Goal: Task Accomplishment & Management: Use online tool/utility

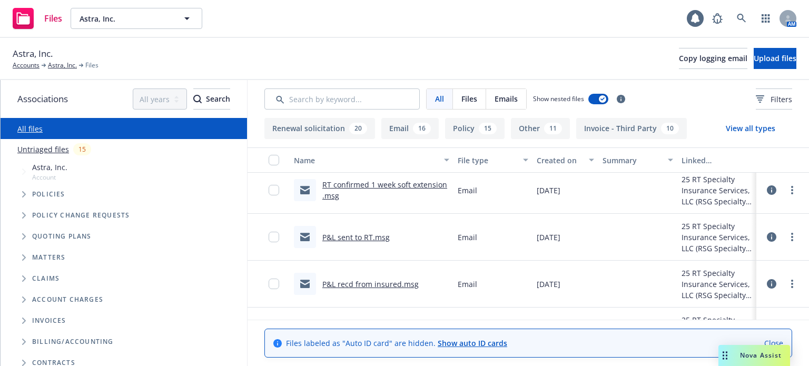
scroll to position [105, 0]
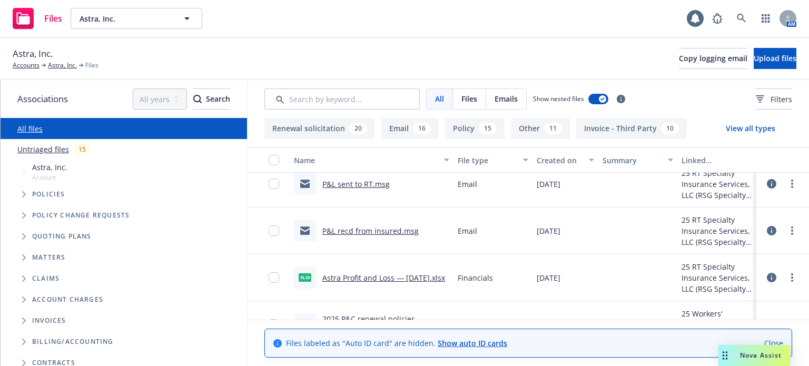
click at [374, 229] on link "P&L recd from insured.msg" at bounding box center [370, 231] width 96 height 10
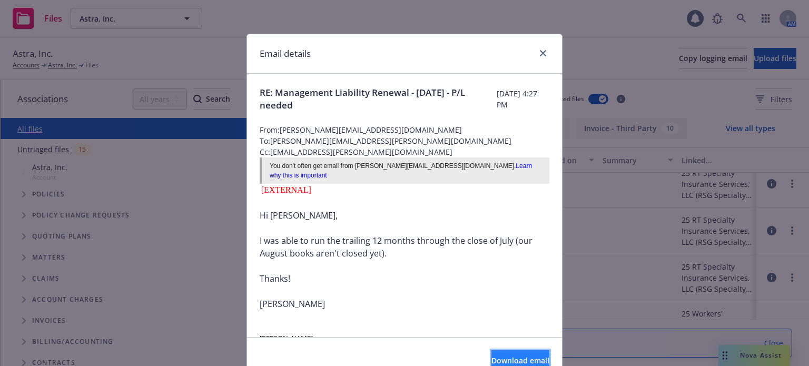
click at [503, 352] on button "Download email" at bounding box center [521, 360] width 58 height 21
click at [540, 53] on icon "close" at bounding box center [543, 53] width 6 height 6
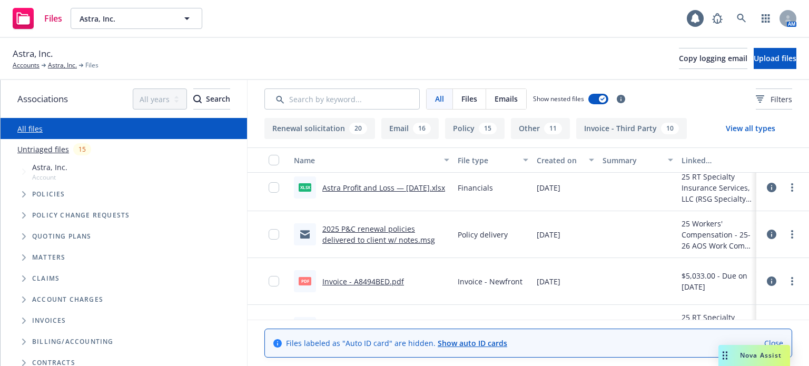
scroll to position [211, 0]
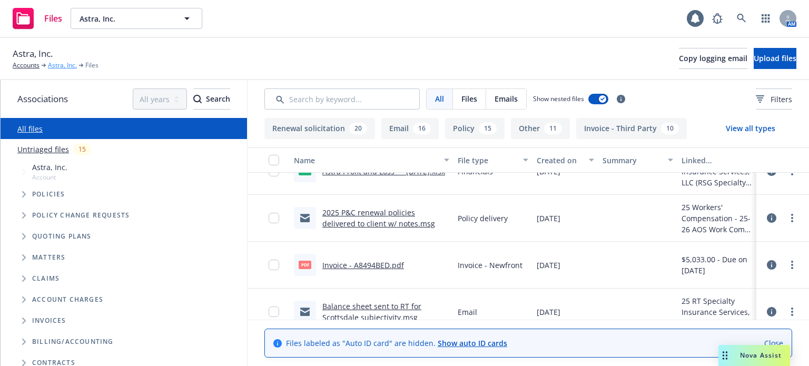
click at [61, 61] on link "Astra, Inc." at bounding box center [62, 65] width 29 height 9
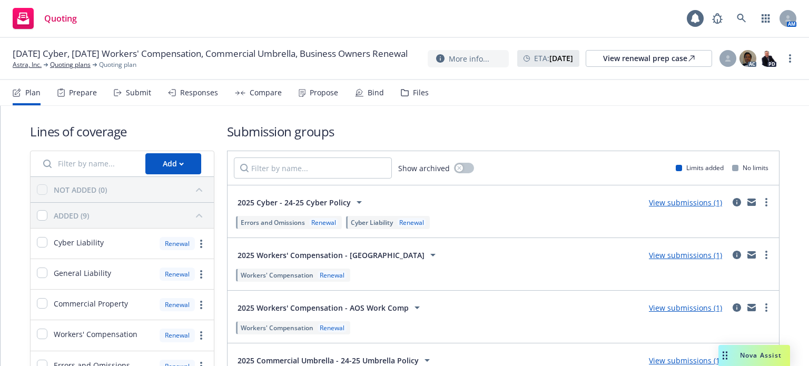
click at [692, 200] on link "View submissions (1)" at bounding box center [685, 203] width 73 height 10
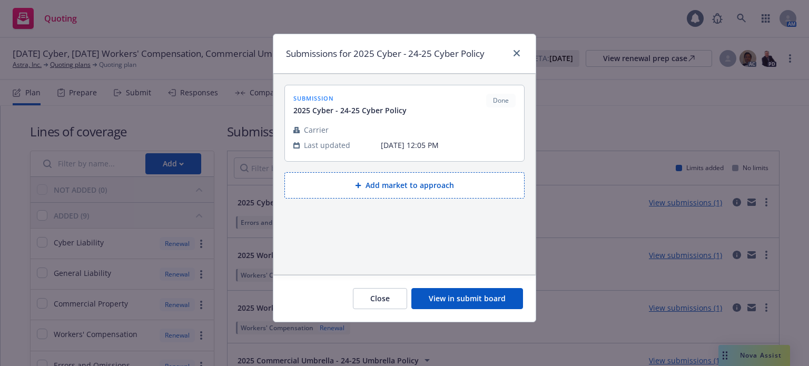
click at [476, 299] on button "View in submit board" at bounding box center [467, 298] width 112 height 21
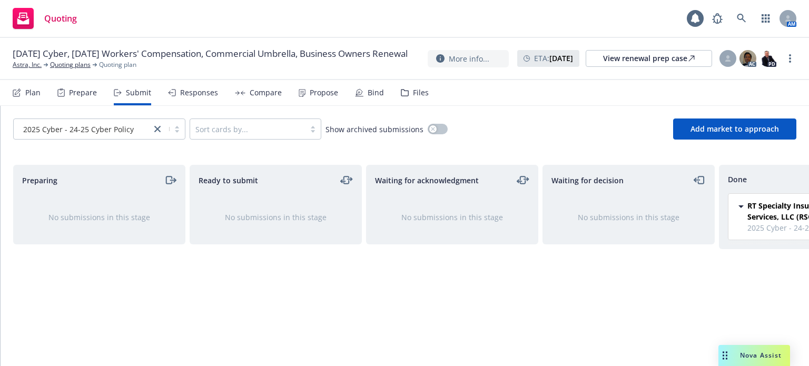
scroll to position [0, 95]
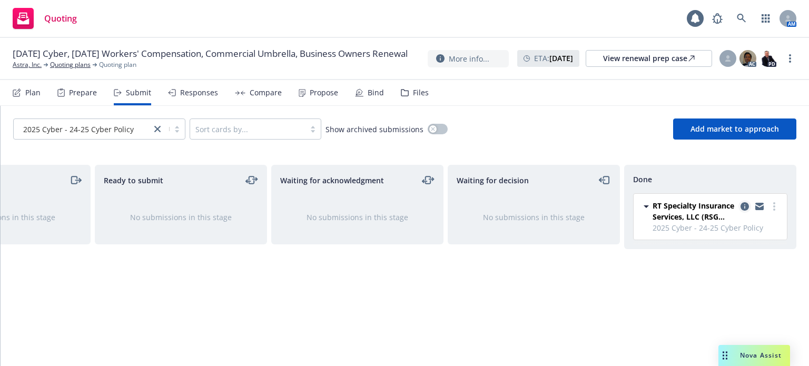
click at [747, 206] on icon "copy logging email" at bounding box center [745, 206] width 8 height 8
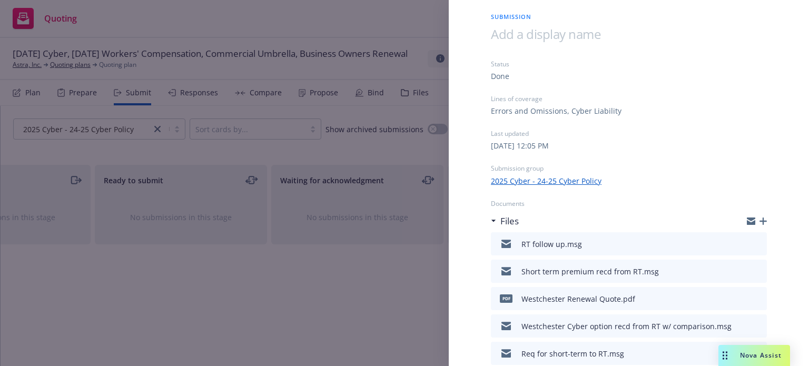
scroll to position [53, 0]
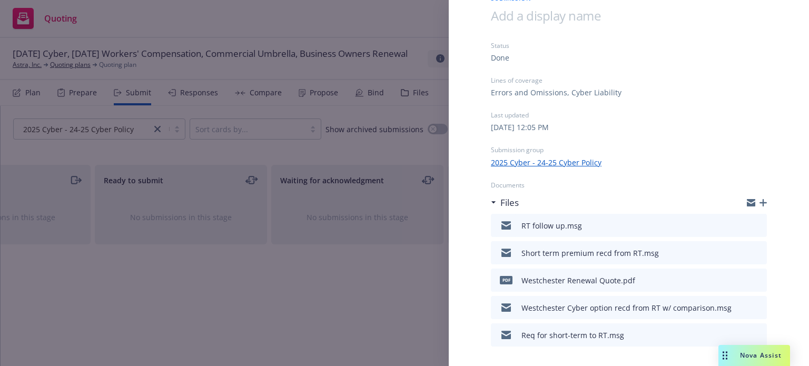
click at [735, 251] on icon "download file" at bounding box center [739, 252] width 8 height 8
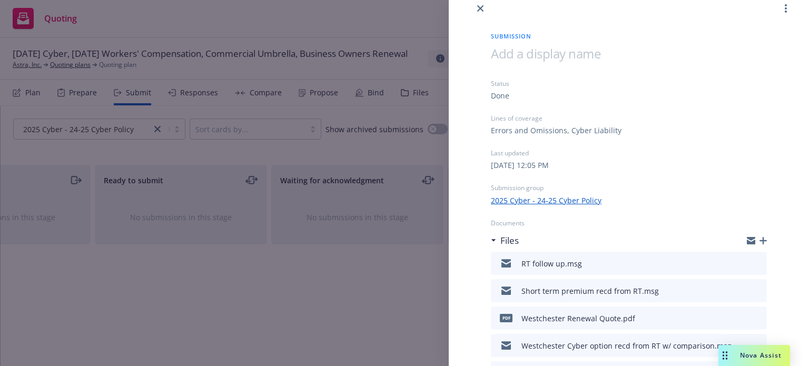
scroll to position [0, 0]
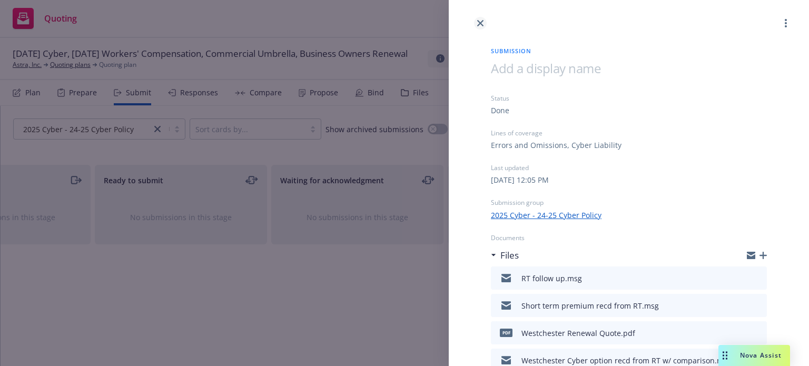
click at [481, 21] on icon "close" at bounding box center [480, 23] width 6 height 6
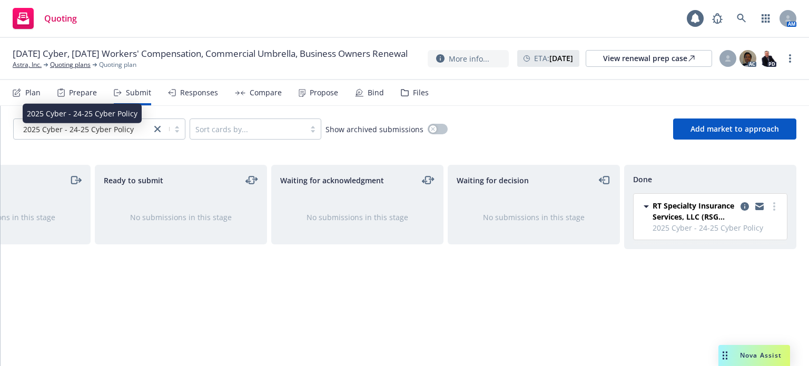
click at [50, 128] on span "2025 Cyber - 24-25 Cyber Policy" at bounding box center [78, 129] width 111 height 11
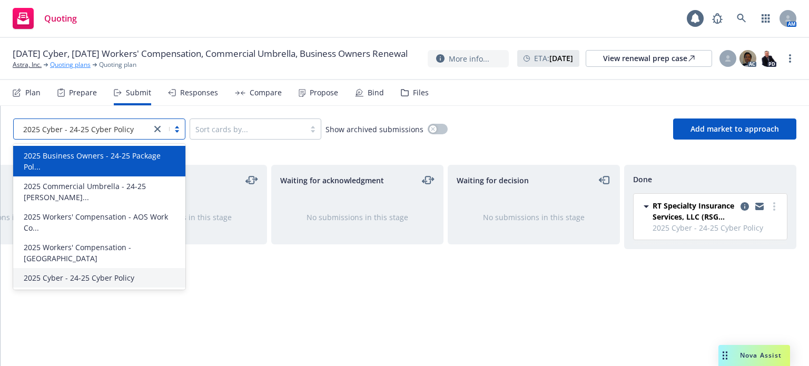
click at [77, 70] on link "Quoting plans" at bounding box center [70, 64] width 41 height 9
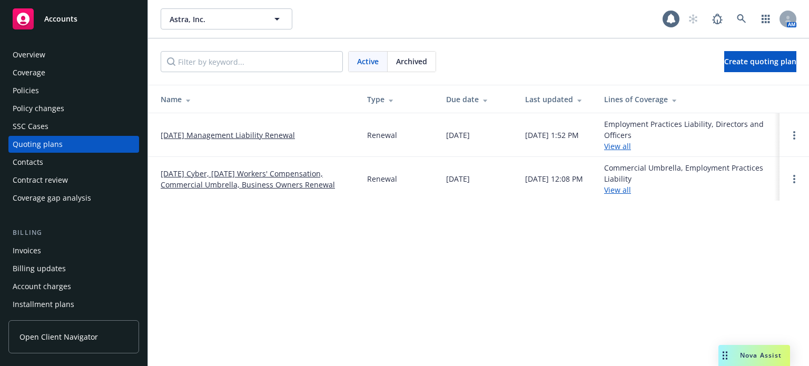
click at [212, 135] on link "9/20/25 Management Liability Renewal" at bounding box center [228, 135] width 134 height 11
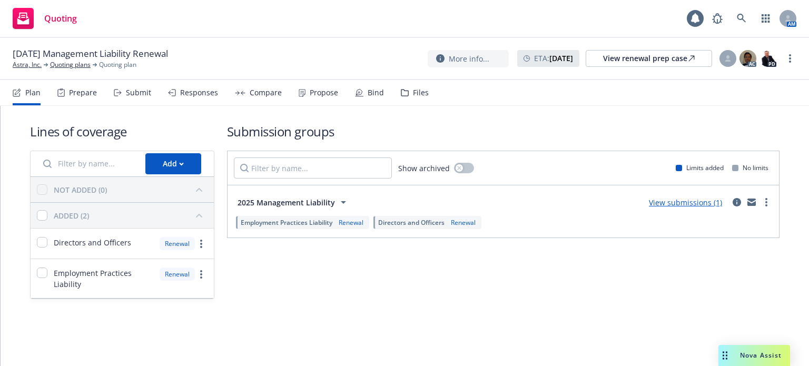
click at [689, 200] on link "View submissions (1)" at bounding box center [685, 203] width 73 height 10
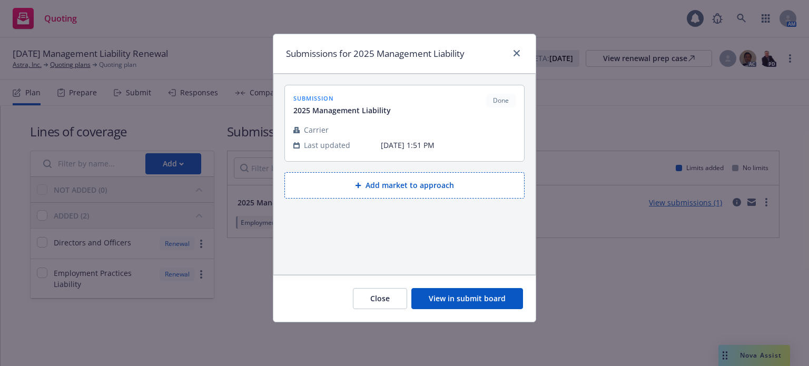
click at [451, 299] on button "View in submit board" at bounding box center [467, 298] width 112 height 21
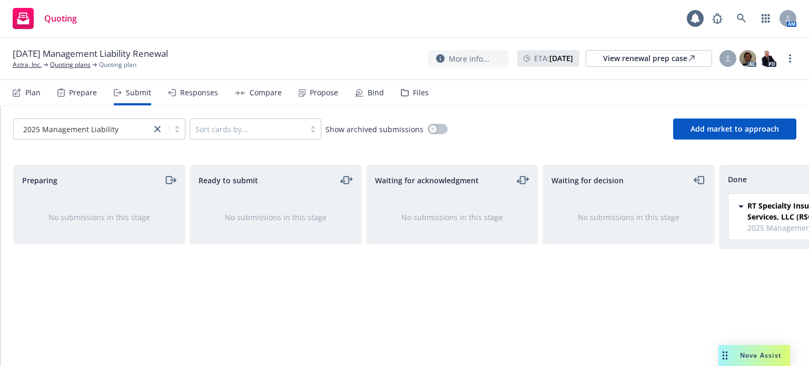
scroll to position [0, 95]
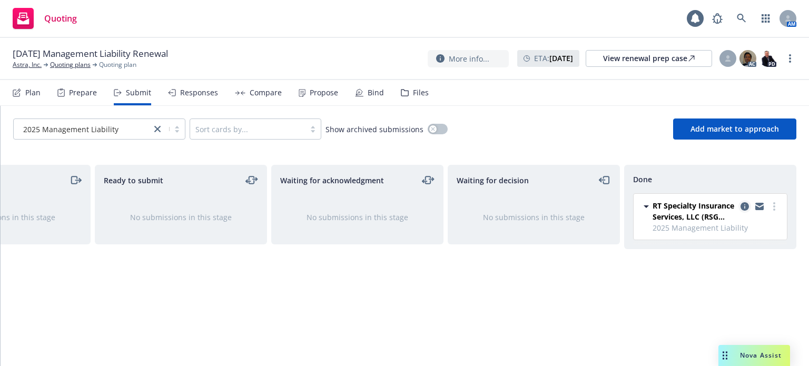
click at [748, 206] on icon "copy logging email" at bounding box center [745, 206] width 8 height 8
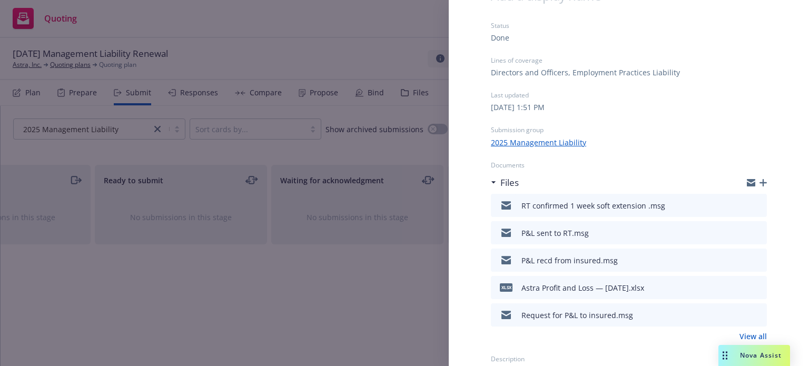
scroll to position [83, 0]
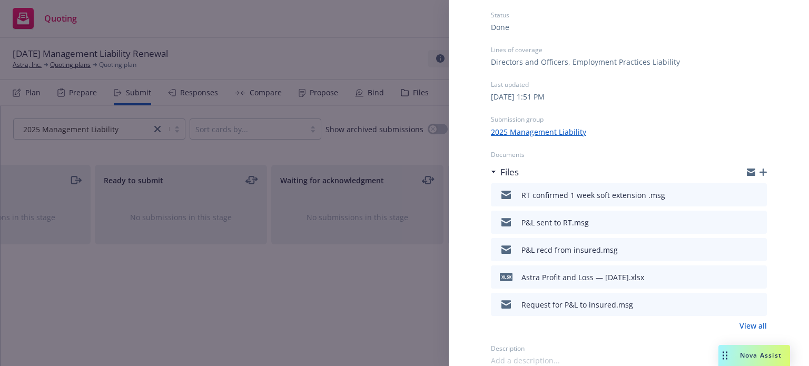
click at [740, 326] on link "View all" at bounding box center [753, 325] width 27 height 11
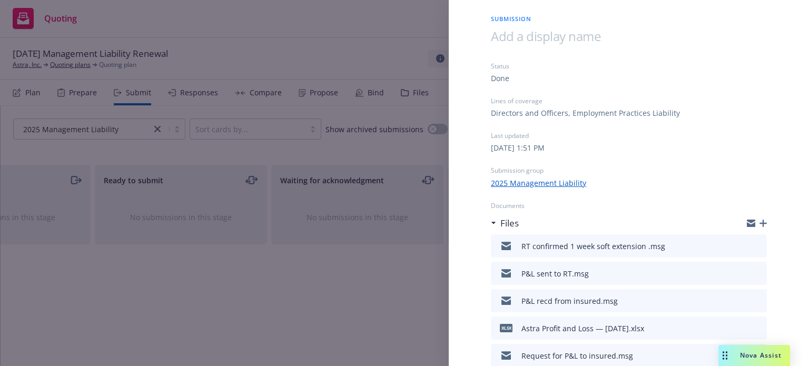
scroll to position [0, 0]
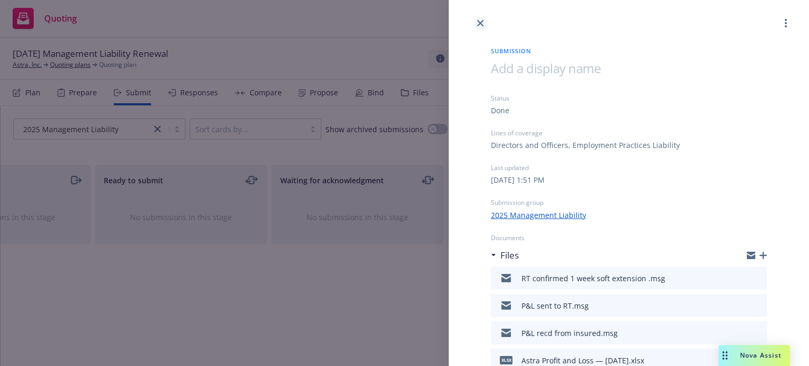
click at [481, 23] on icon "close" at bounding box center [480, 23] width 6 height 6
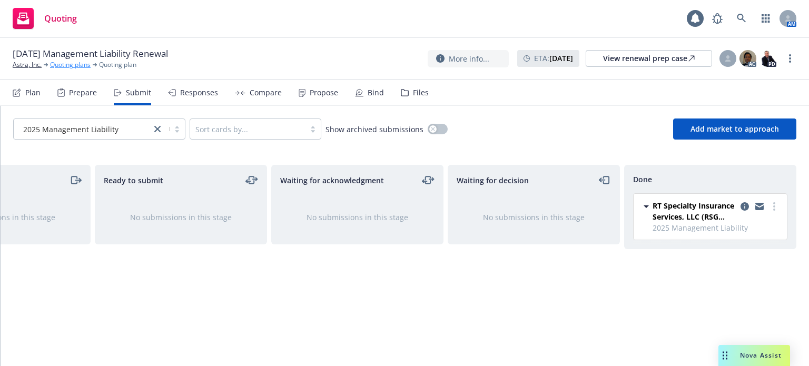
click at [85, 65] on link "Quoting plans" at bounding box center [70, 64] width 41 height 9
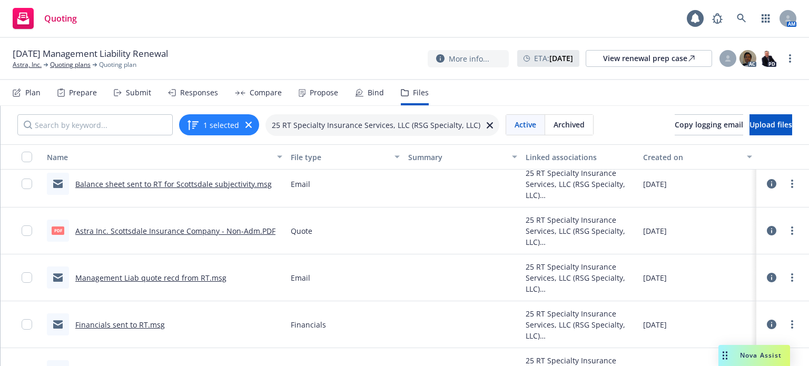
scroll to position [211, 0]
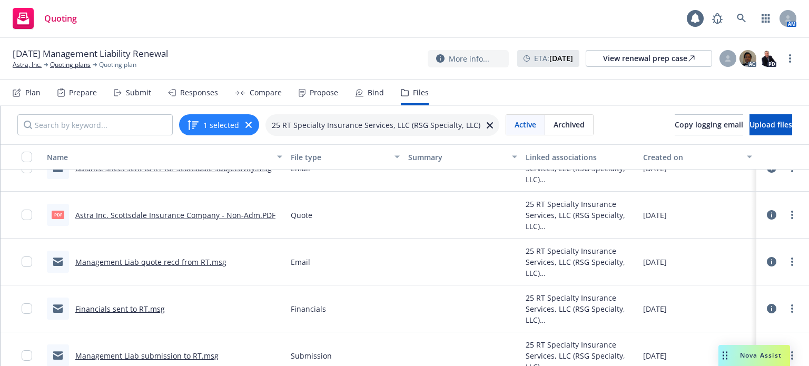
click at [219, 261] on link "Management Liab quote recd from RT.msg" at bounding box center [150, 262] width 151 height 10
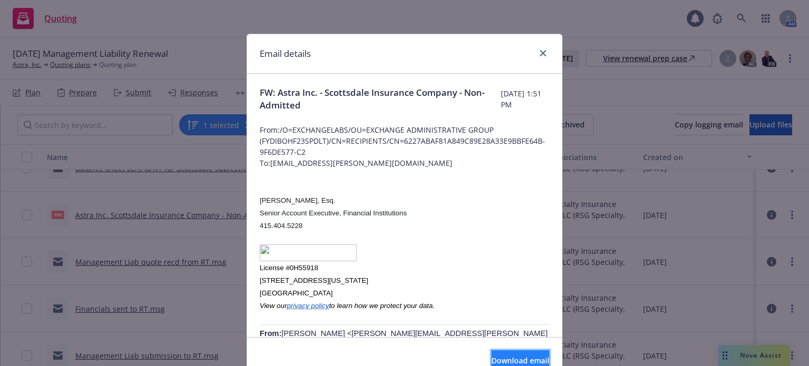
click at [497, 353] on button "Download email" at bounding box center [521, 360] width 58 height 21
click at [537, 53] on link "close" at bounding box center [543, 53] width 13 height 13
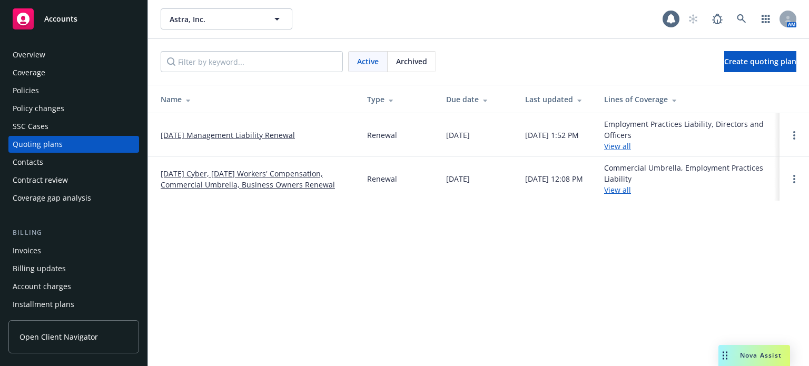
click at [240, 169] on link "[DATE] Cyber, [DATE] Workers' Compensation, Commercial Umbrella, Business Owner…" at bounding box center [256, 179] width 190 height 22
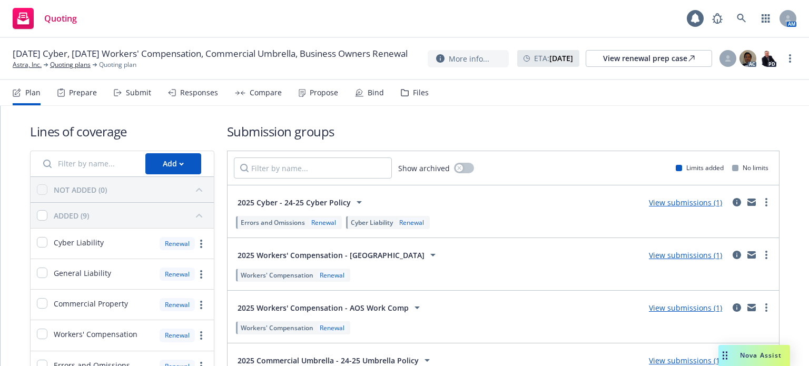
click at [682, 206] on link "View submissions (1)" at bounding box center [685, 203] width 73 height 10
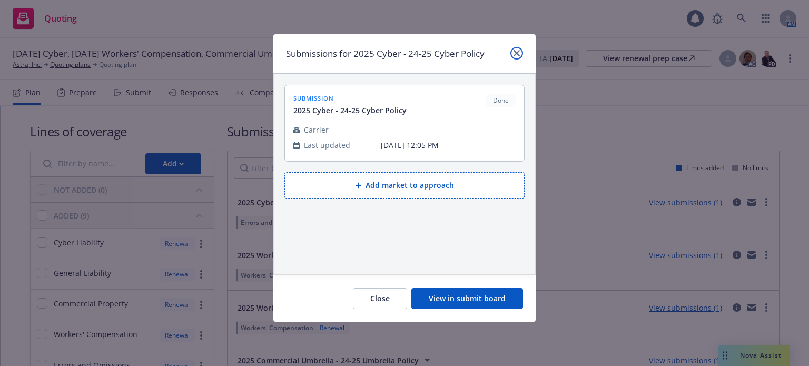
click at [516, 54] on icon "close" at bounding box center [517, 53] width 6 height 6
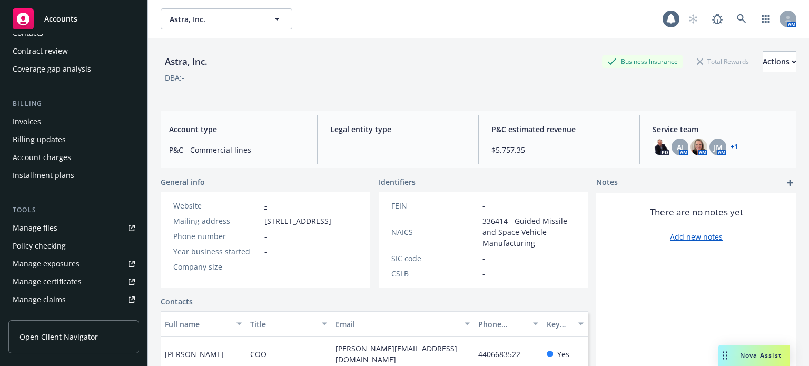
scroll to position [158, 0]
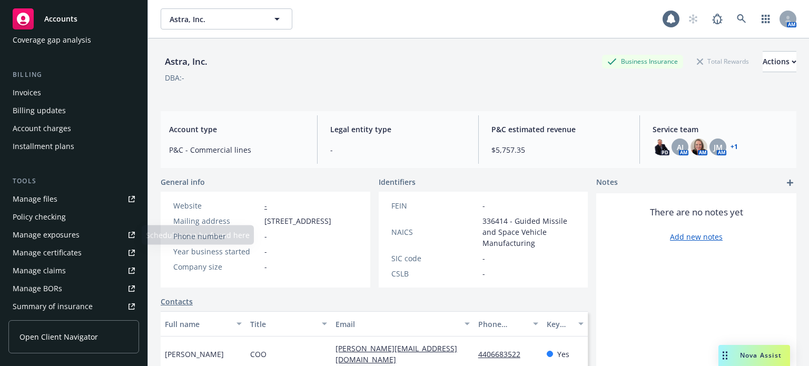
click at [36, 199] on div "Manage files" at bounding box center [35, 199] width 45 height 17
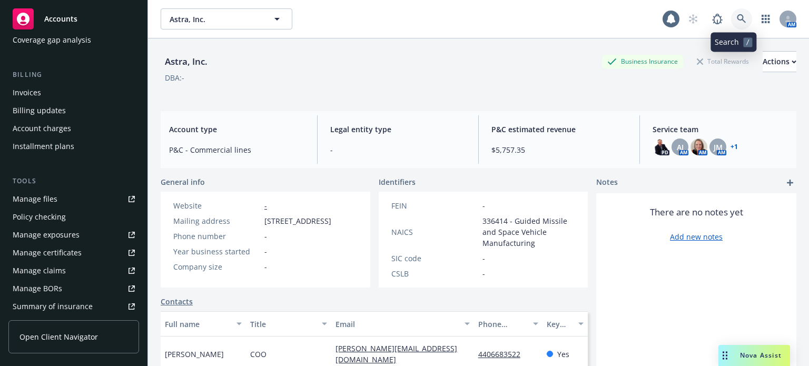
click at [737, 19] on icon at bounding box center [741, 18] width 9 height 9
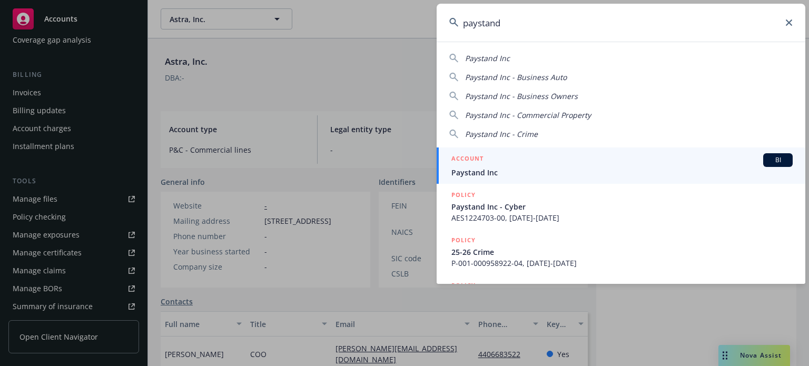
type input "paystand"
click at [552, 177] on span "Paystand Inc" at bounding box center [621, 172] width 341 height 11
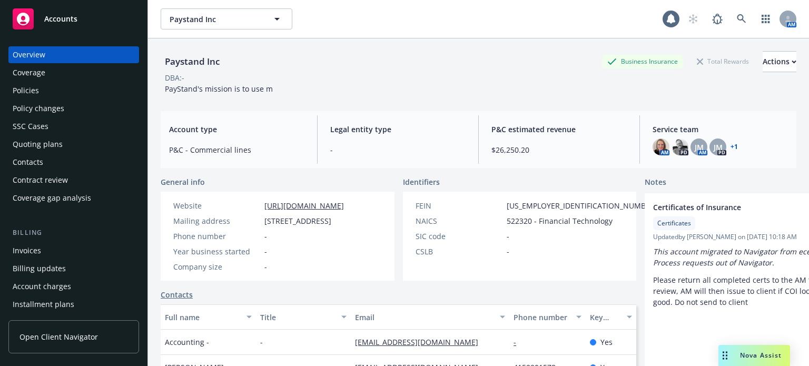
click at [38, 85] on div "Policies" at bounding box center [74, 90] width 122 height 17
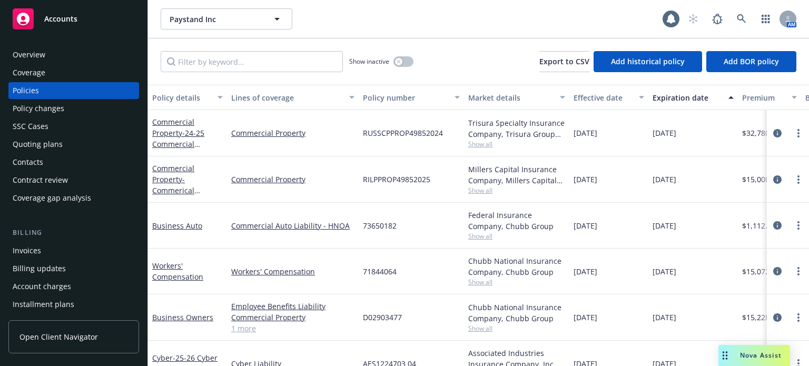
click at [72, 112] on div "Policy changes" at bounding box center [74, 108] width 122 height 17
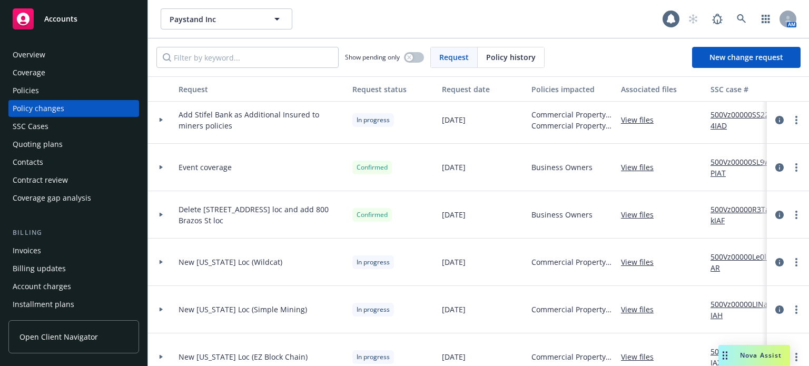
scroll to position [105, 0]
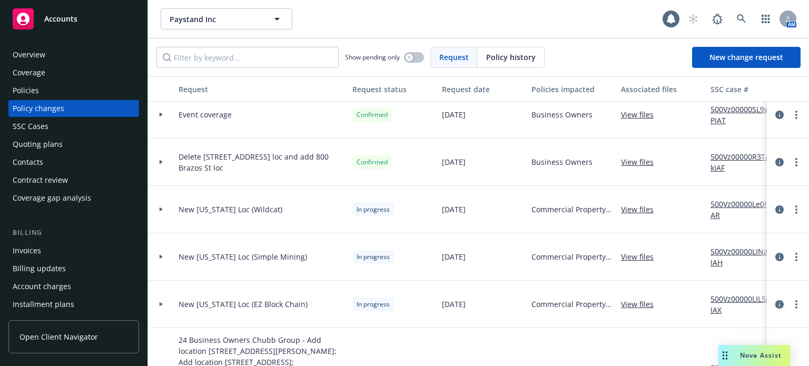
click at [777, 302] on link "circleInformation" at bounding box center [779, 304] width 13 height 13
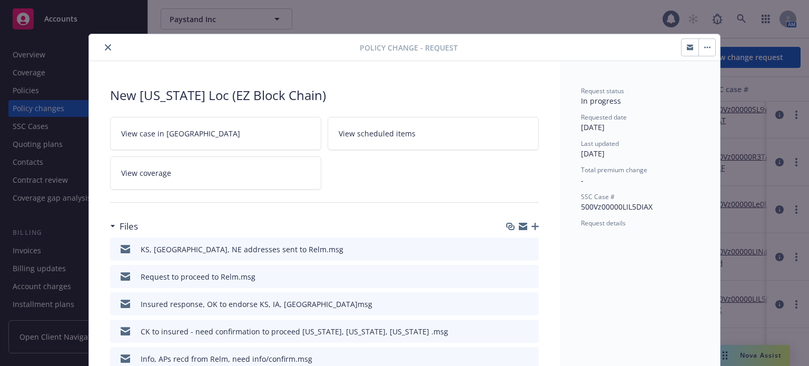
scroll to position [32, 0]
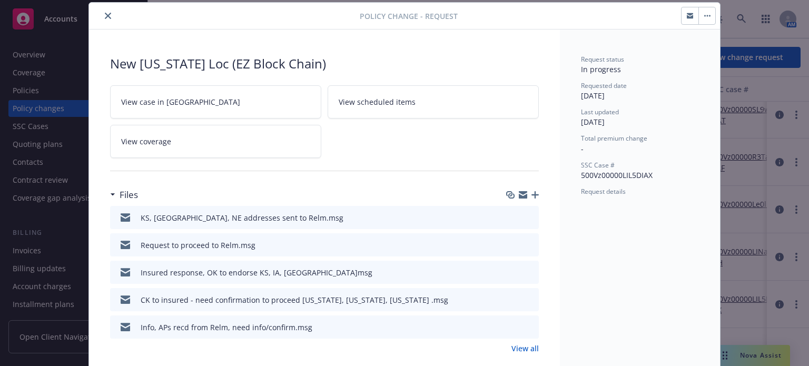
click at [528, 214] on icon "preview file" at bounding box center [528, 216] width 9 height 7
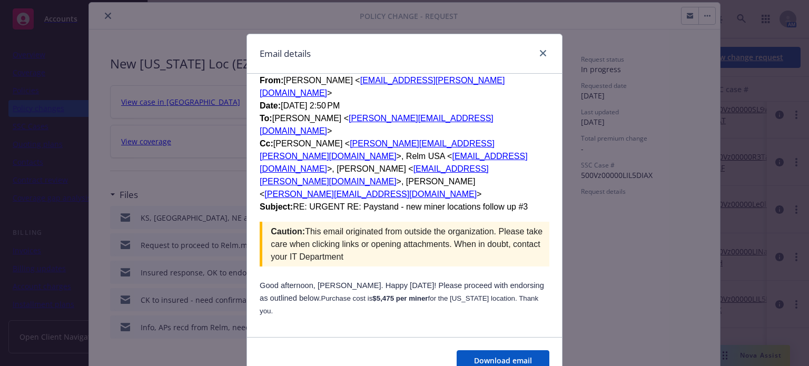
scroll to position [790, 0]
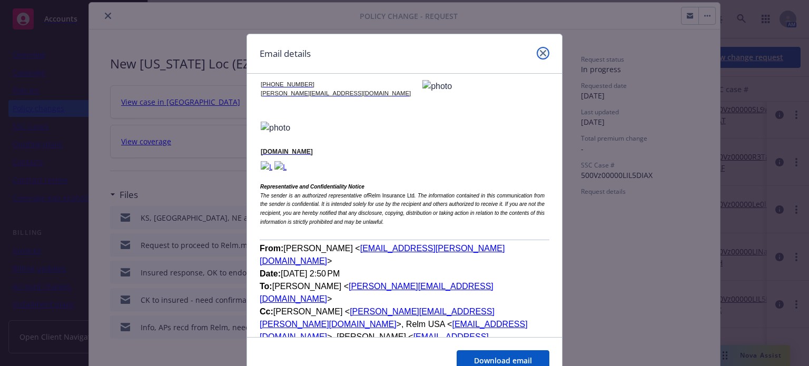
click at [537, 48] on link "close" at bounding box center [543, 53] width 13 height 13
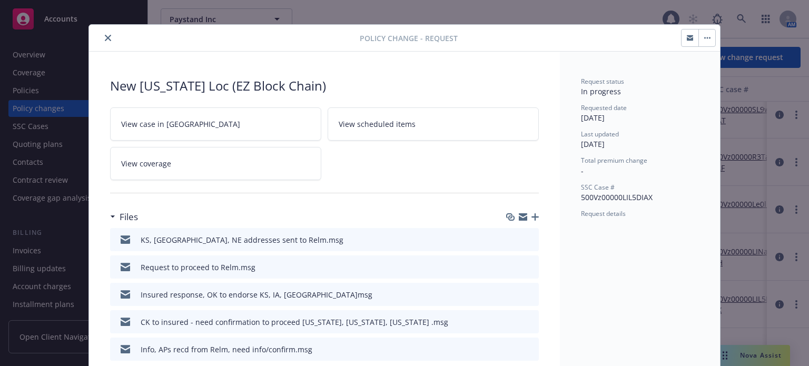
scroll to position [0, 0]
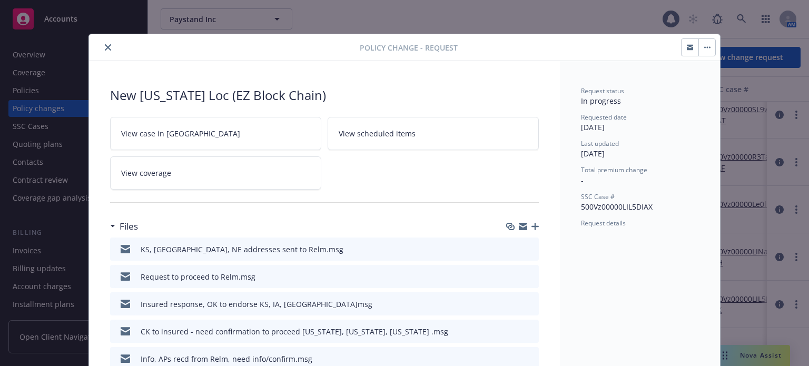
click at [105, 46] on icon "close" at bounding box center [108, 47] width 6 height 6
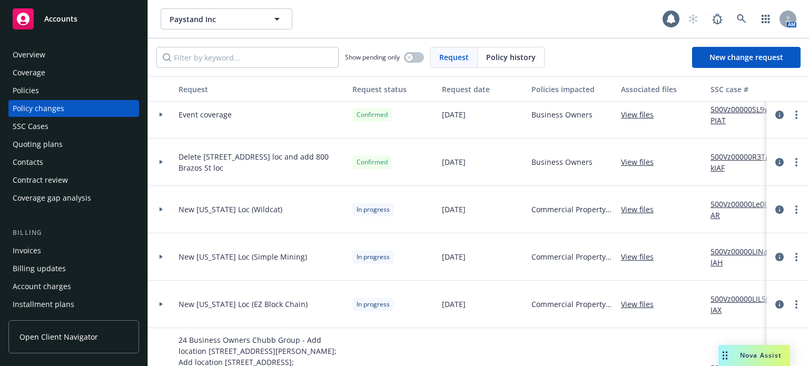
click at [77, 90] on div "Policies" at bounding box center [74, 90] width 122 height 17
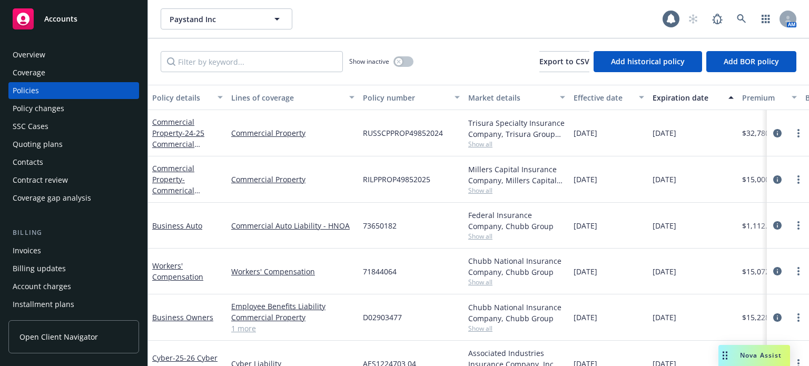
click at [166, 91] on button "Policy details" at bounding box center [187, 97] width 79 height 25
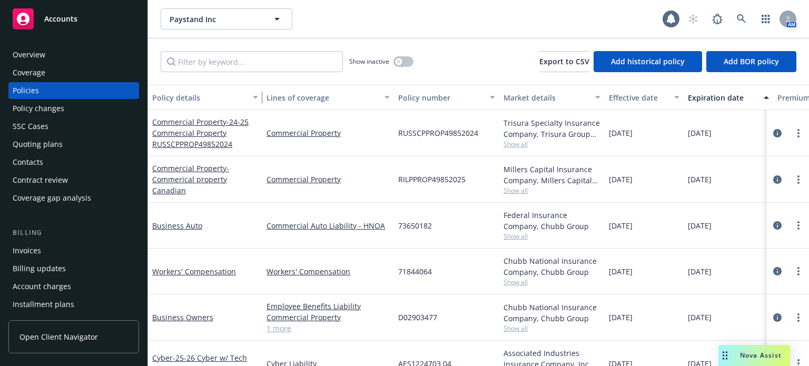
drag, startPoint x: 225, startPoint y: 101, endPoint x: 261, endPoint y: 97, distance: 36.0
click at [260, 97] on div "button" at bounding box center [256, 97] width 5 height 24
click at [215, 139] on span "- 24-25 Commercial Property RUSSCPPROP49852024" at bounding box center [200, 133] width 96 height 32
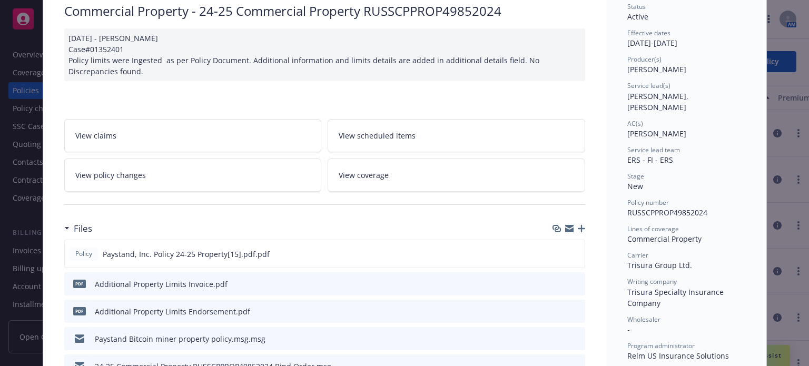
scroll to position [137, 0]
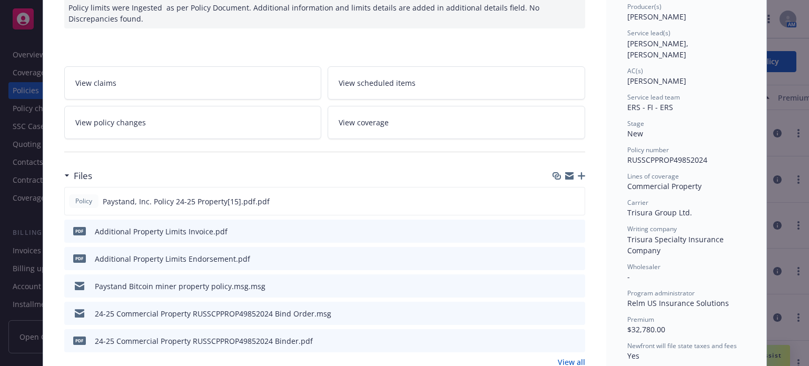
click at [571, 254] on icon "preview file" at bounding box center [575, 257] width 9 height 7
click at [553, 200] on icon "download file" at bounding box center [557, 200] width 8 height 8
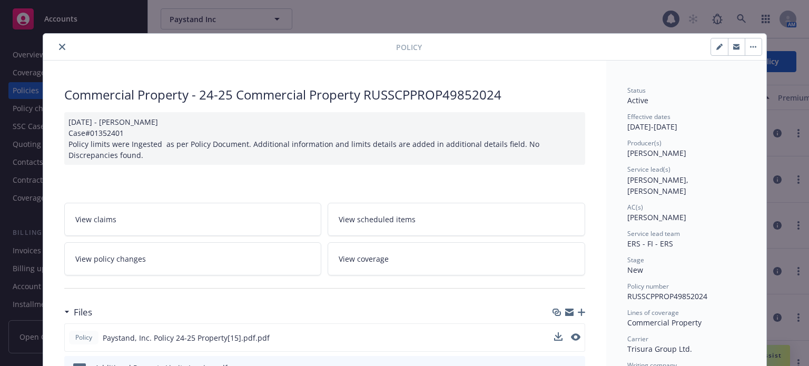
scroll to position [0, 0]
click at [59, 47] on icon "close" at bounding box center [62, 47] width 6 height 6
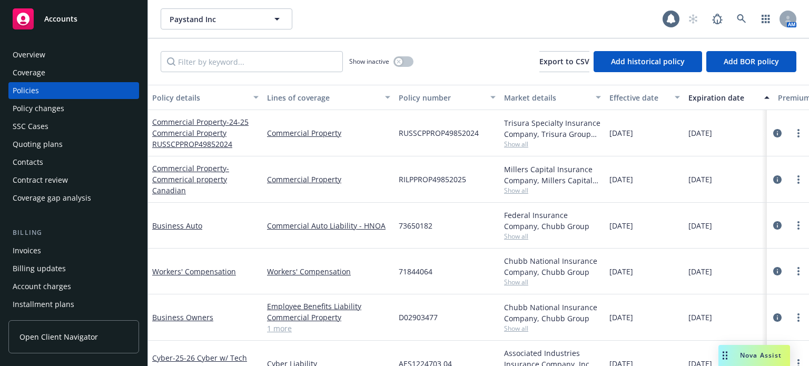
click at [70, 108] on div "Policy changes" at bounding box center [74, 108] width 122 height 17
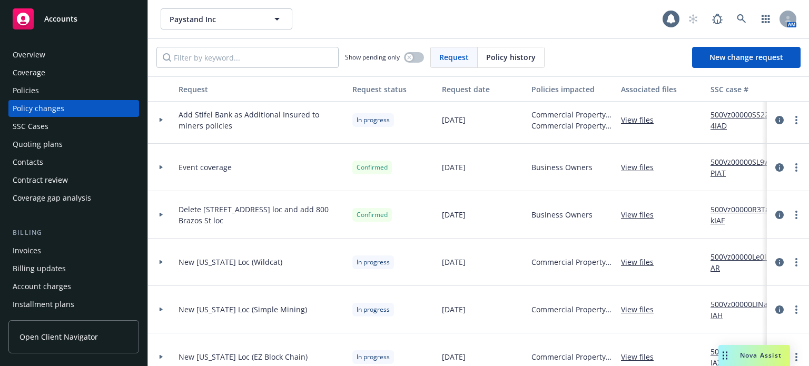
scroll to position [158, 0]
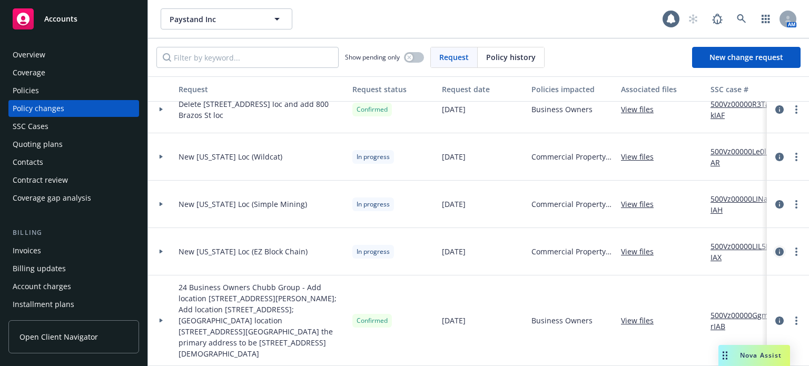
click at [775, 249] on icon "circleInformation" at bounding box center [779, 252] width 8 height 8
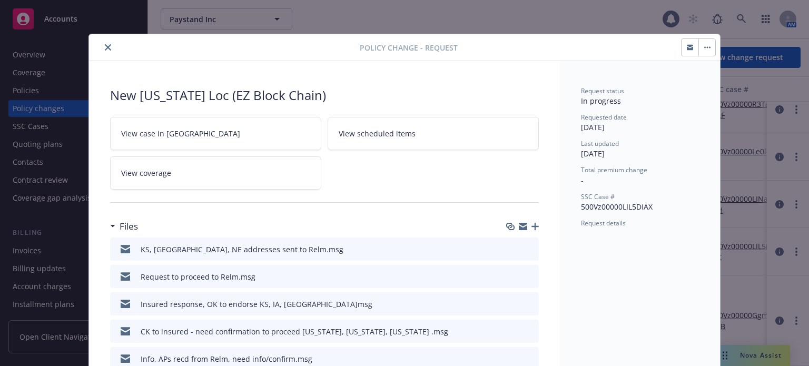
scroll to position [32, 0]
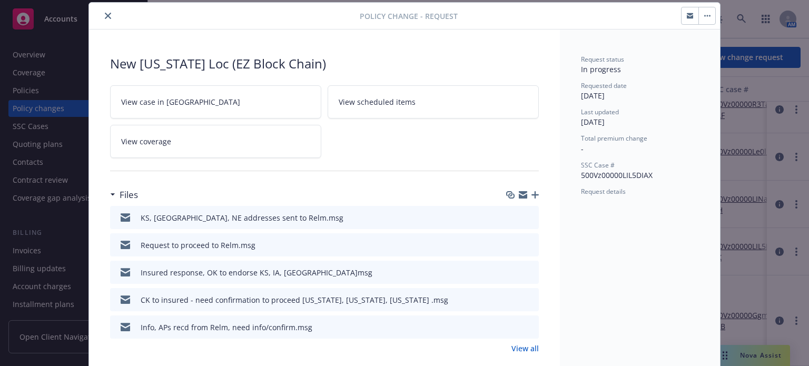
click at [510, 215] on icon "download file" at bounding box center [511, 216] width 7 height 6
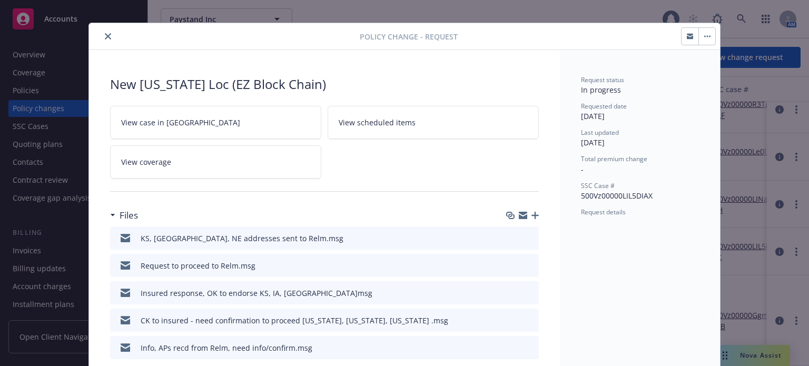
scroll to position [0, 0]
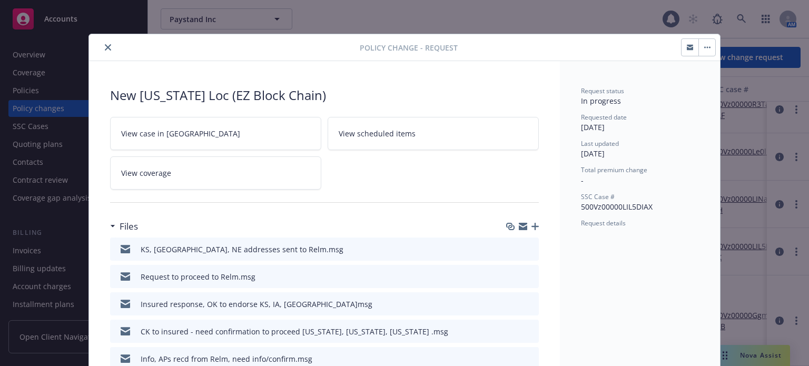
click at [106, 46] on icon "close" at bounding box center [108, 47] width 6 height 6
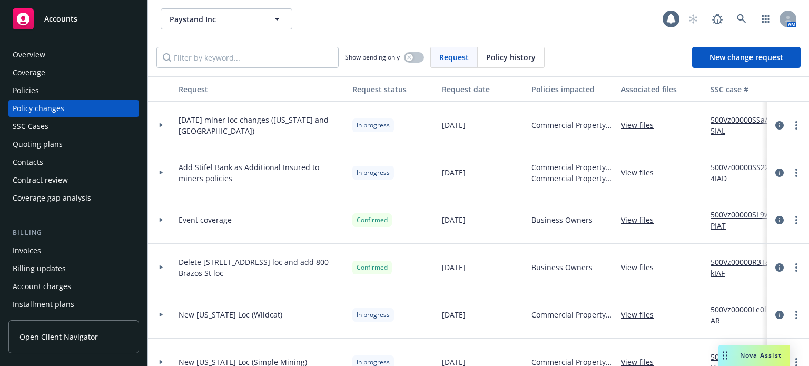
click at [29, 90] on div "Policies" at bounding box center [26, 90] width 26 height 17
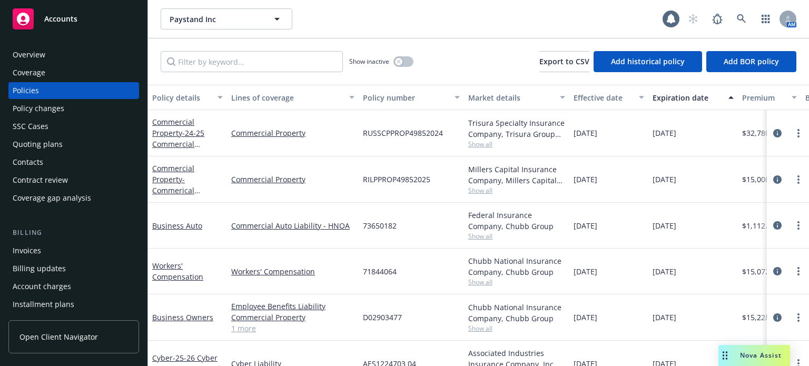
click at [190, 96] on div "Policy details" at bounding box center [181, 97] width 59 height 11
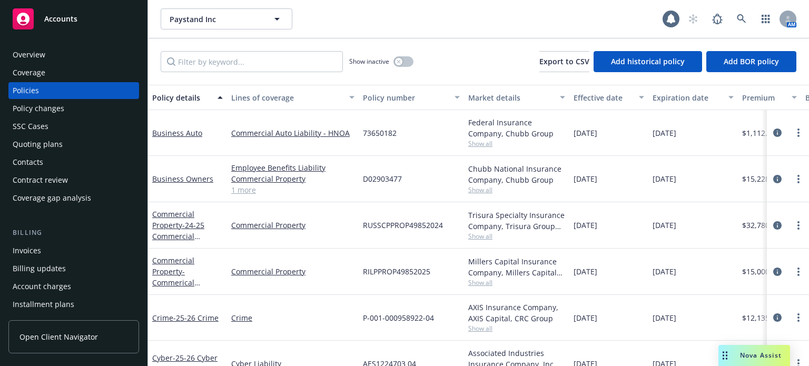
click at [190, 96] on div "Policy details" at bounding box center [181, 97] width 59 height 11
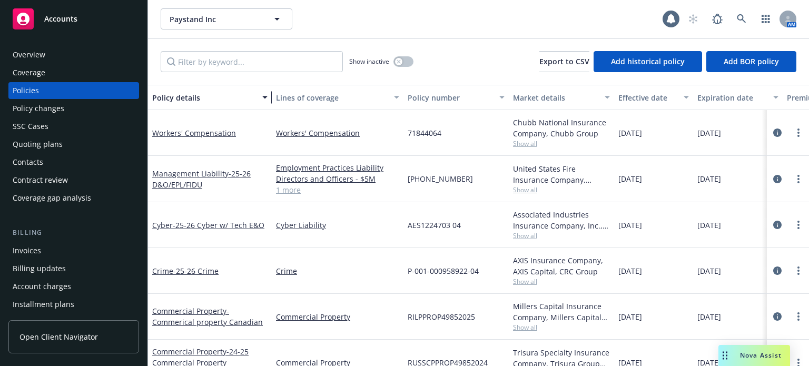
drag, startPoint x: 223, startPoint y: 102, endPoint x: 267, endPoint y: 100, distance: 44.3
click at [269, 100] on div "button" at bounding box center [266, 97] width 5 height 24
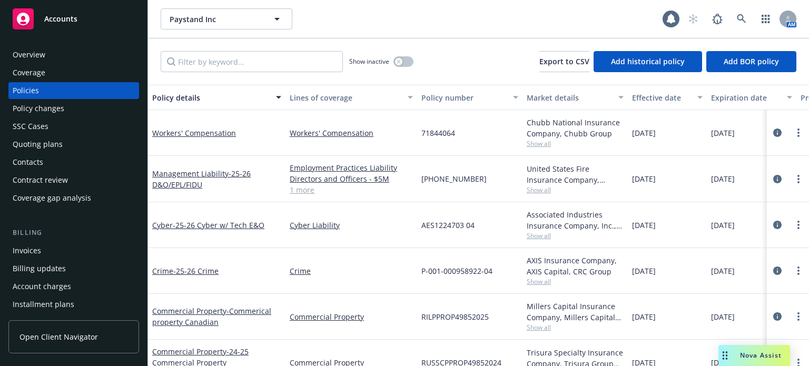
click at [185, 101] on div "Policy details" at bounding box center [210, 97] width 117 height 11
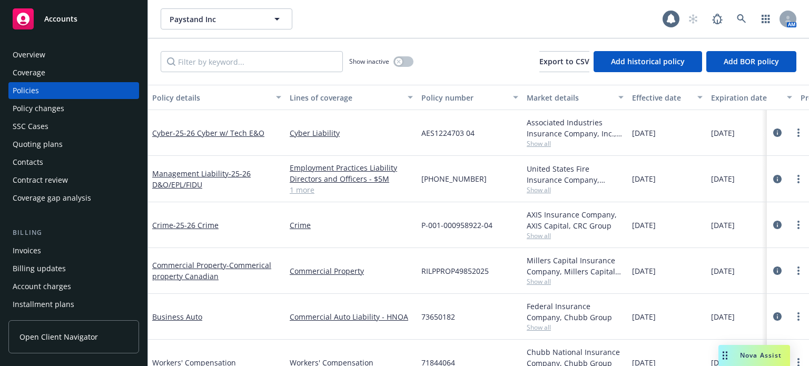
click at [198, 101] on div "Policy details" at bounding box center [210, 97] width 117 height 11
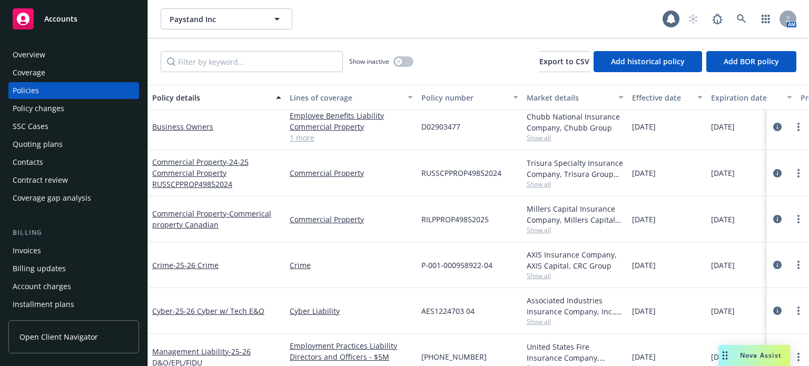
scroll to position [53, 0]
drag, startPoint x: 508, startPoint y: 171, endPoint x: 421, endPoint y: 170, distance: 86.9
click at [421, 170] on div "RUSSCPPROP49852024" at bounding box center [469, 173] width 105 height 46
copy span "RUSSCPPROP49852024"
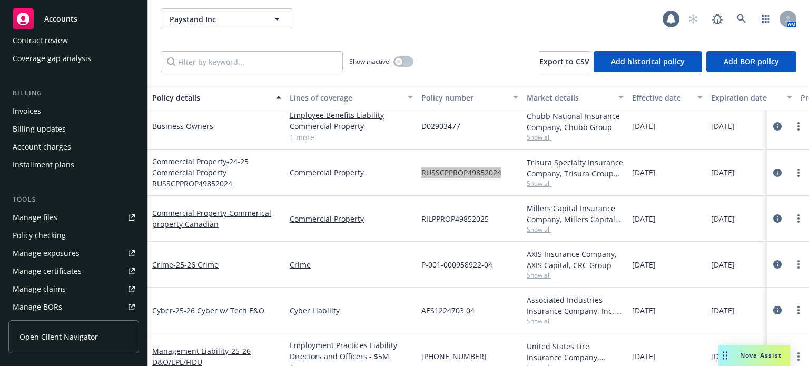
scroll to position [158, 0]
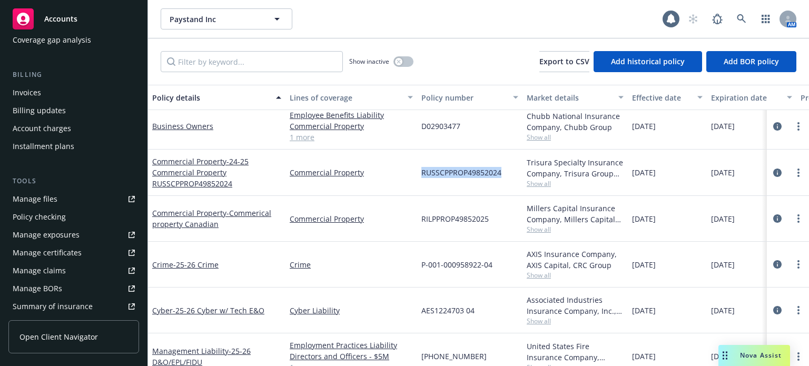
click at [52, 194] on div "Manage files" at bounding box center [35, 199] width 45 height 17
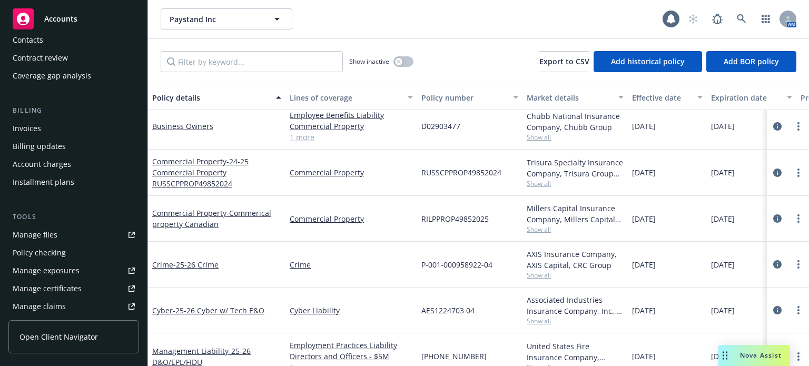
scroll to position [105, 0]
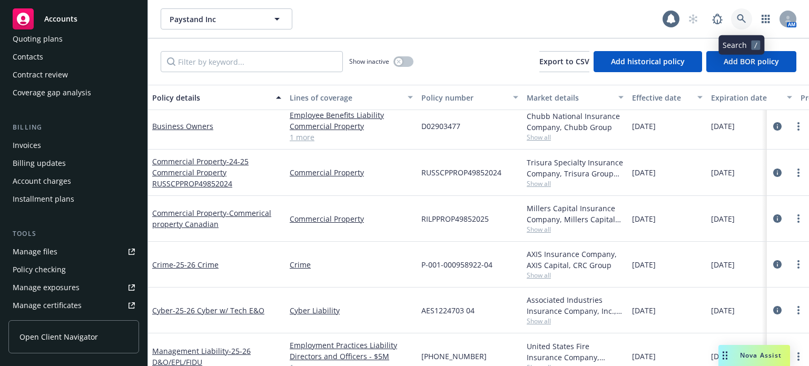
click at [744, 19] on icon at bounding box center [741, 18] width 9 height 9
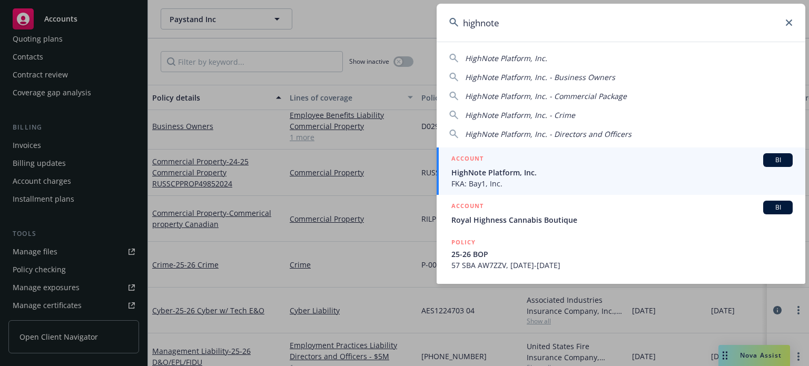
type input "highnote"
click at [510, 155] on div "ACCOUNT BI" at bounding box center [621, 160] width 341 height 14
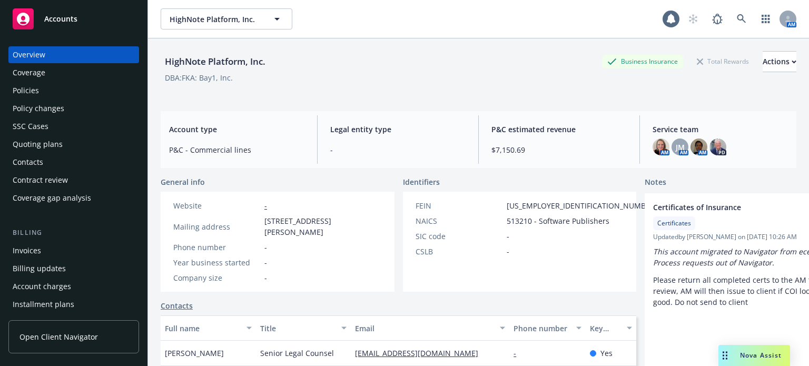
click at [42, 96] on div "Policies" at bounding box center [74, 90] width 122 height 17
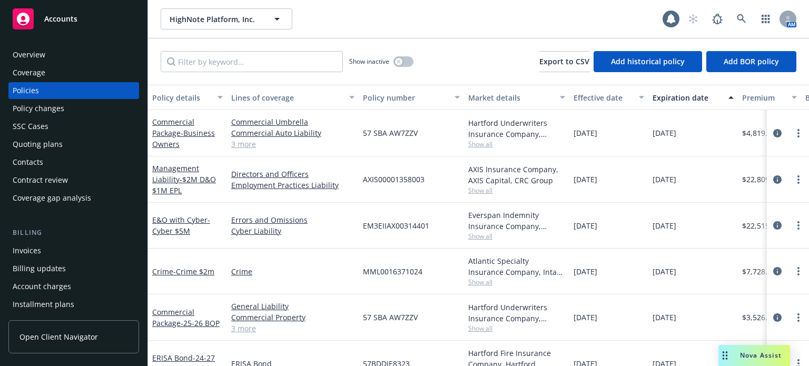
click at [181, 94] on div "Policy details" at bounding box center [181, 97] width 59 height 11
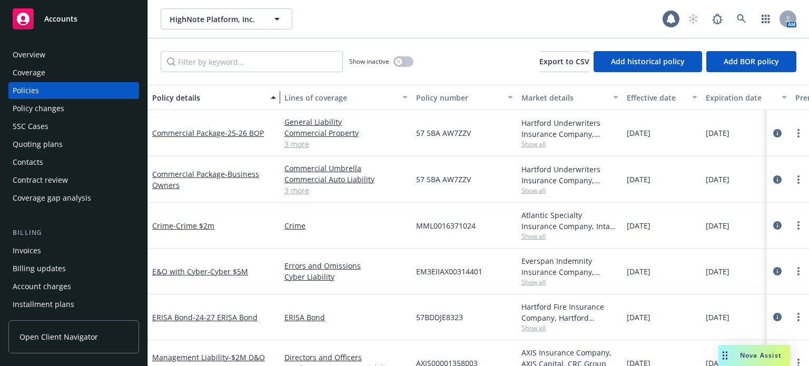
drag, startPoint x: 224, startPoint y: 96, endPoint x: 282, endPoint y: 93, distance: 58.6
click at [278, 93] on div "button" at bounding box center [274, 97] width 5 height 24
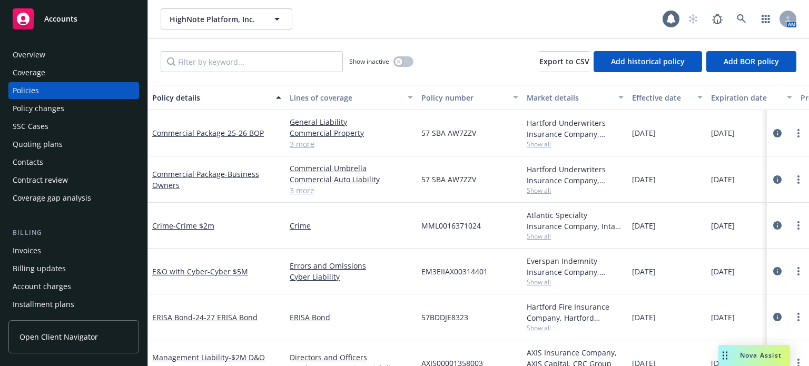
click at [544, 189] on span "Show all" at bounding box center [575, 190] width 97 height 9
click at [504, 185] on div "57 SBA AW7ZZV" at bounding box center [469, 179] width 105 height 46
click at [538, 238] on span "Show all" at bounding box center [575, 236] width 97 height 9
click at [303, 258] on div "Errors and Omissions Cyber Liability" at bounding box center [352, 272] width 132 height 46
click at [54, 139] on div "Quoting plans" at bounding box center [38, 144] width 50 height 17
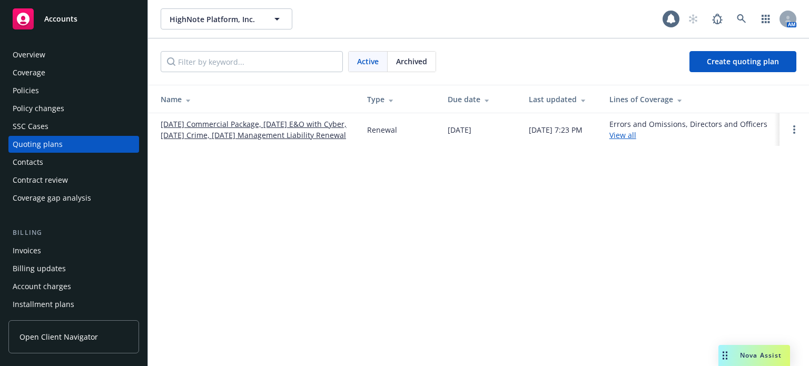
click at [215, 131] on link "10/01/25 Commercial Package, 10/15/25 E&O with Cyber, 10/18/25 Crime, 10/06/25 …" at bounding box center [256, 130] width 190 height 22
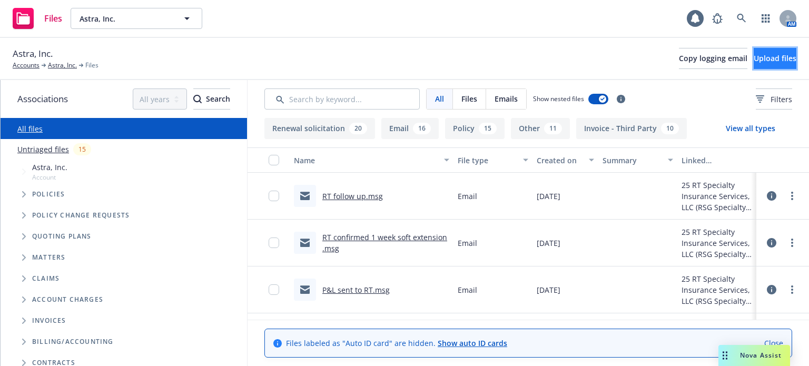
click at [756, 58] on span "Upload files" at bounding box center [775, 58] width 43 height 10
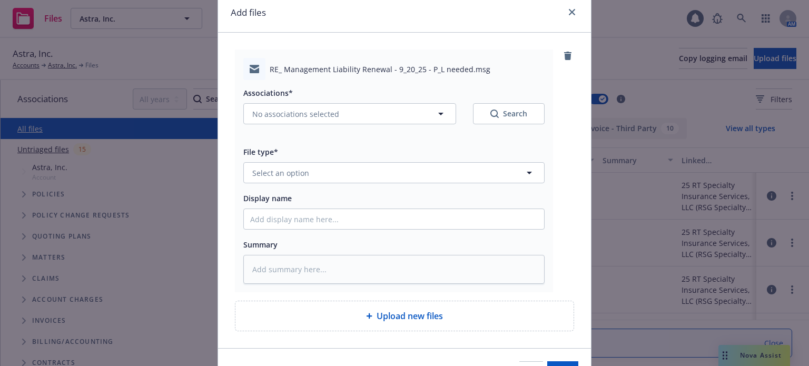
scroll to position [103, 0]
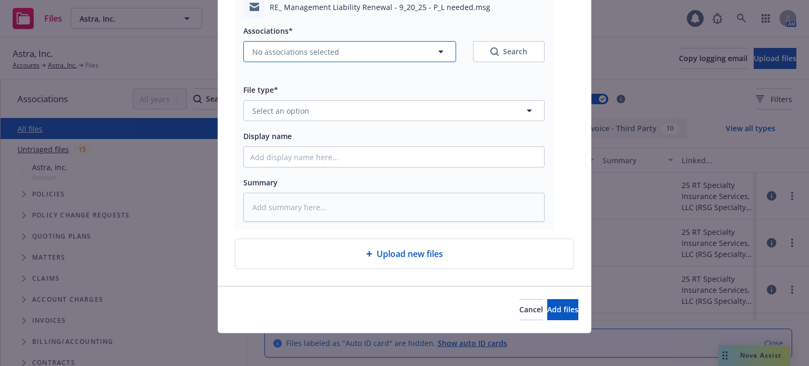
click at [306, 60] on button "No associations selected" at bounding box center [349, 51] width 213 height 21
type textarea "x"
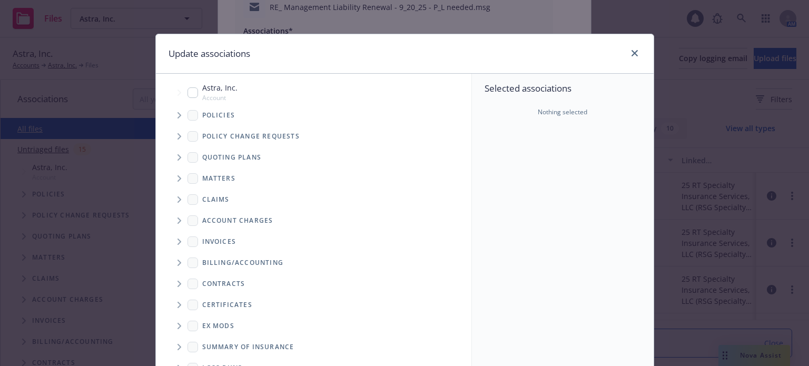
click at [178, 155] on icon "Tree Example" at bounding box center [180, 157] width 4 height 6
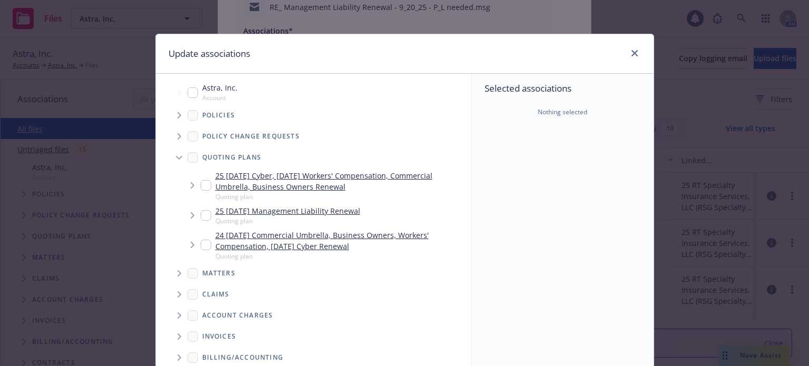
click at [201, 183] on input "Tree Example" at bounding box center [206, 185] width 11 height 11
checkbox input "true"
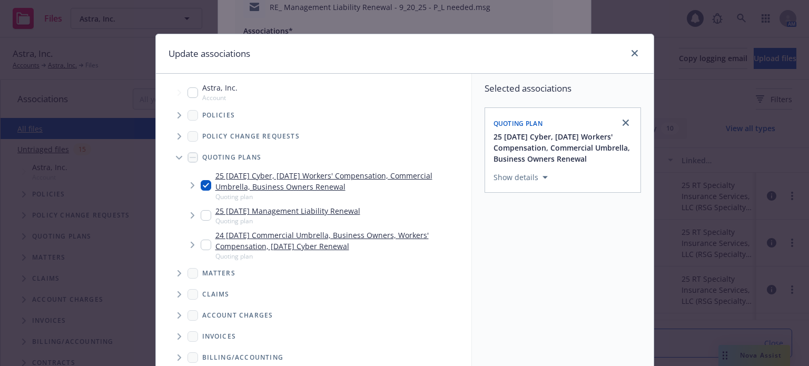
drag, startPoint x: 200, startPoint y: 213, endPoint x: 342, endPoint y: 215, distance: 142.3
click at [201, 213] on input "Tree Example" at bounding box center [206, 215] width 11 height 11
checkbox input "true"
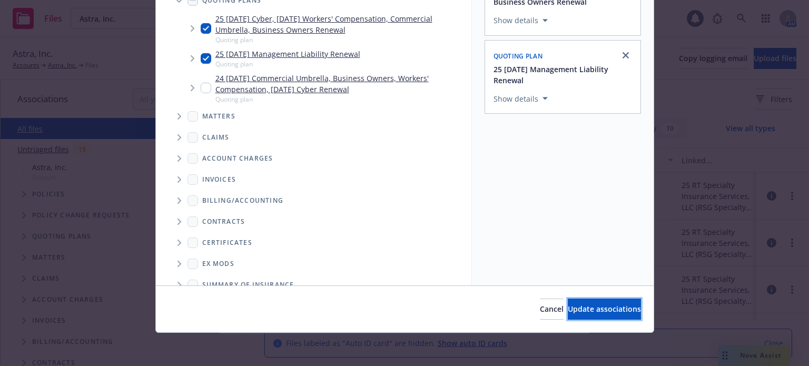
click at [568, 301] on button "Update associations" at bounding box center [604, 309] width 73 height 21
type textarea "x"
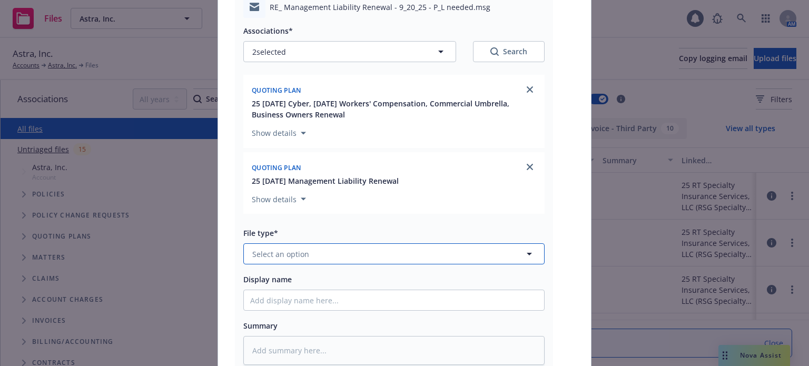
click at [287, 252] on span "Select an option" at bounding box center [280, 254] width 57 height 11
type input "email"
click at [271, 282] on div "Email" at bounding box center [263, 283] width 26 height 15
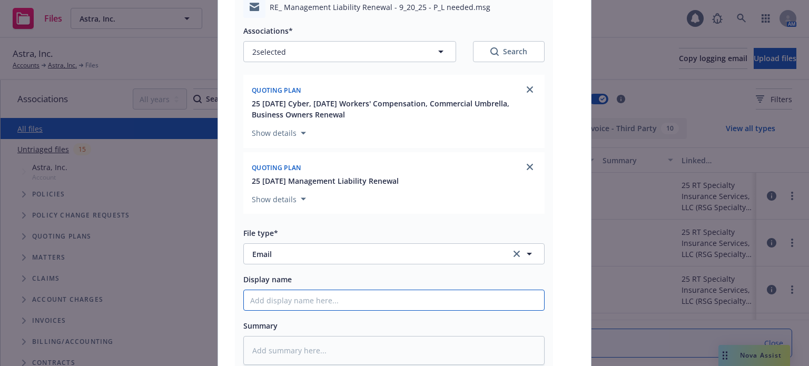
click at [273, 303] on input "Display name" at bounding box center [394, 300] width 300 height 20
type textarea "x"
type input "F"
type textarea "x"
type input "Fo"
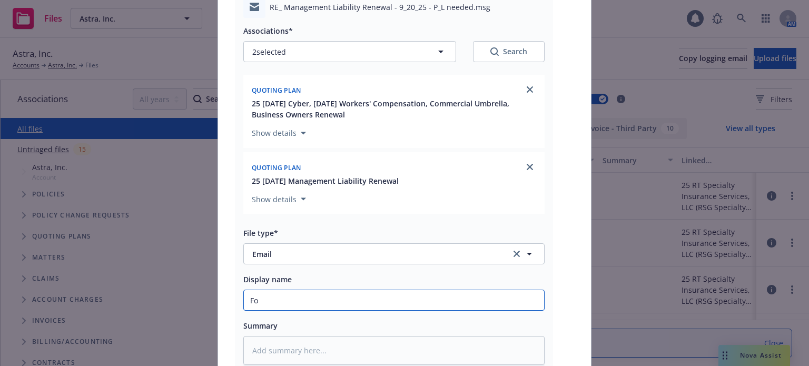
type textarea "x"
type input "Fol"
type textarea "x"
type input "Foll"
type textarea "x"
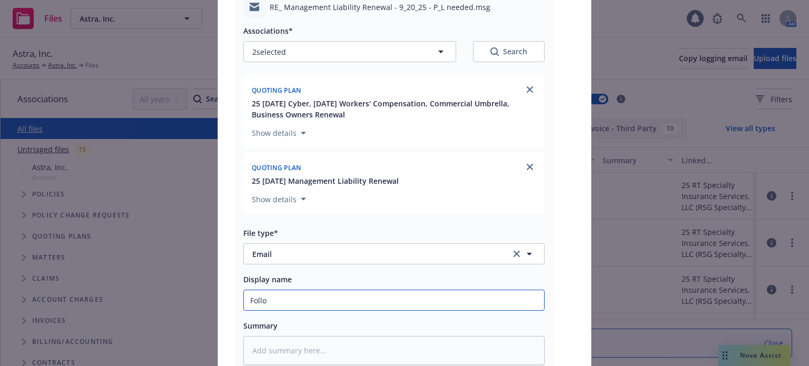
type input "Follow"
type textarea "x"
type input "Follow"
type textarea "x"
type input "Follow u"
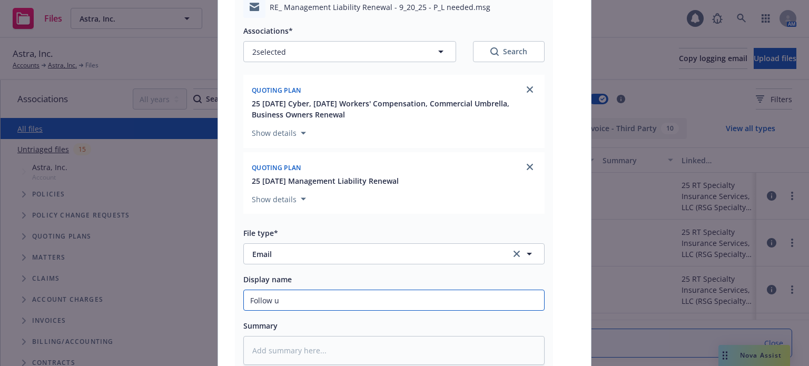
type textarea "x"
type input "Follow up"
type textarea "x"
type input "Follow up"
type textarea "x"
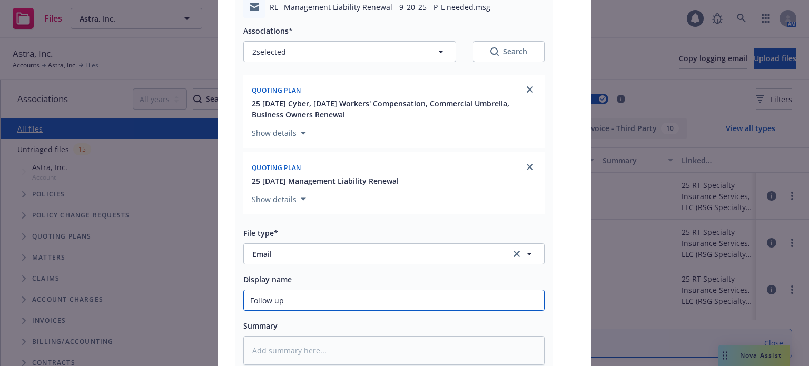
type input "Follow up f"
type textarea "x"
type input "Follow up fo"
type textarea "x"
type input "Follow up for"
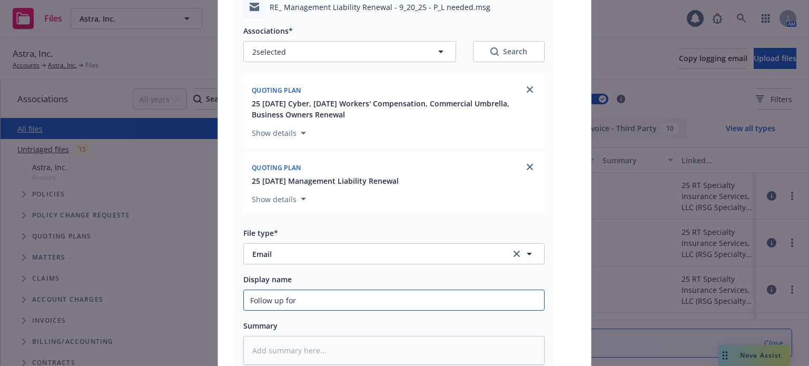
type textarea "x"
type input "Follow up for"
type textarea "x"
type input "Follow up for b"
type textarea "x"
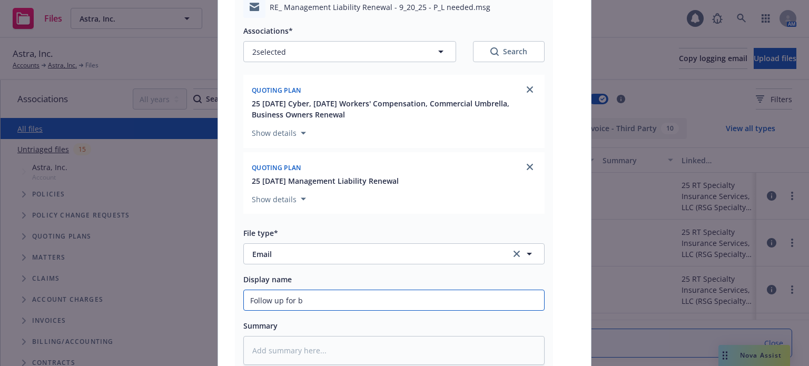
type input "Follow up for bi"
type textarea "x"
type input "Follow up for bind"
type textarea "x"
type input "Follow up for bind"
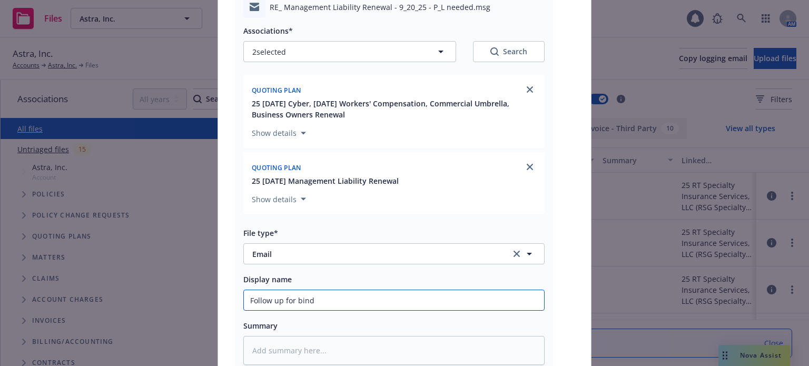
type textarea "x"
type input "Follow up for bind o"
type textarea "x"
type input "Follow up for bind or"
type textarea "x"
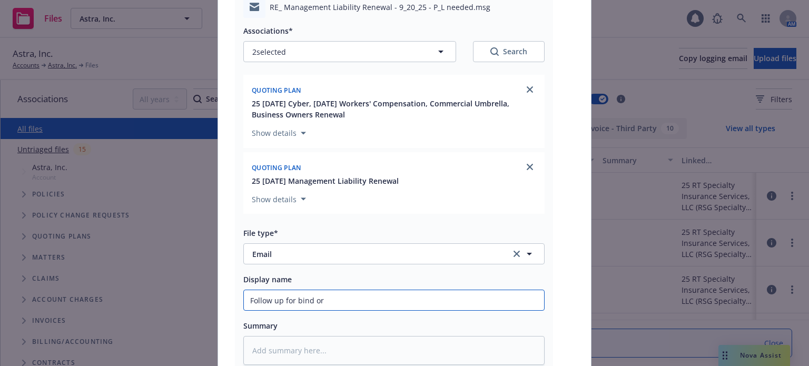
type input "Follow up for bind ord"
type textarea "x"
type input "Follow up for bind orde"
type textarea "x"
type input "Follow up for bind order"
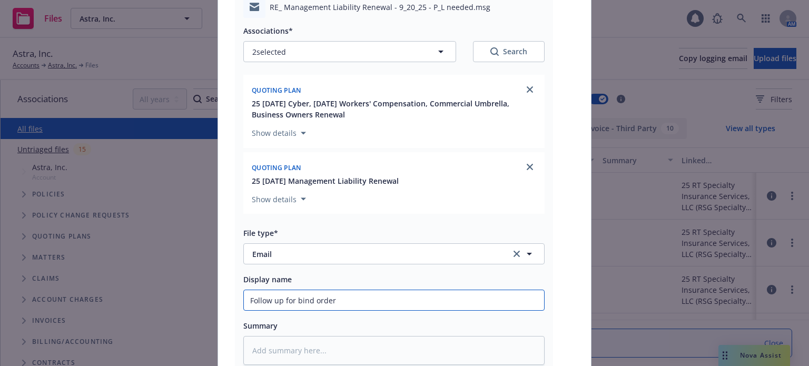
type textarea "x"
type input "Follow up for bind order"
type textarea "x"
type input "Follow up for bind order t"
type textarea "x"
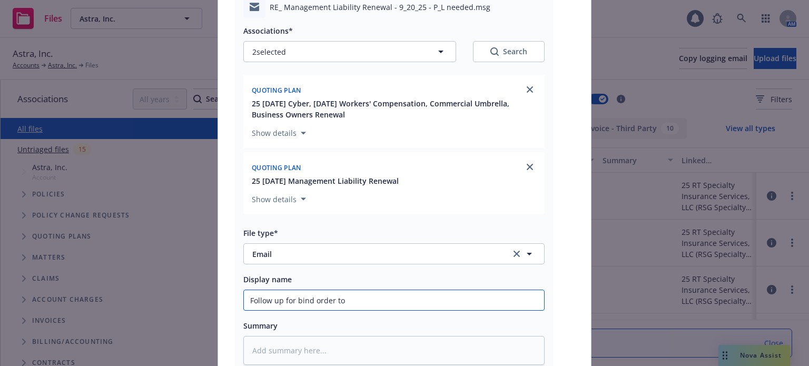
type input "Follow up for bind order to"
type textarea "x"
type input "Follow up for bind order to i"
type textarea "x"
type input "Follow up for bind order to in"
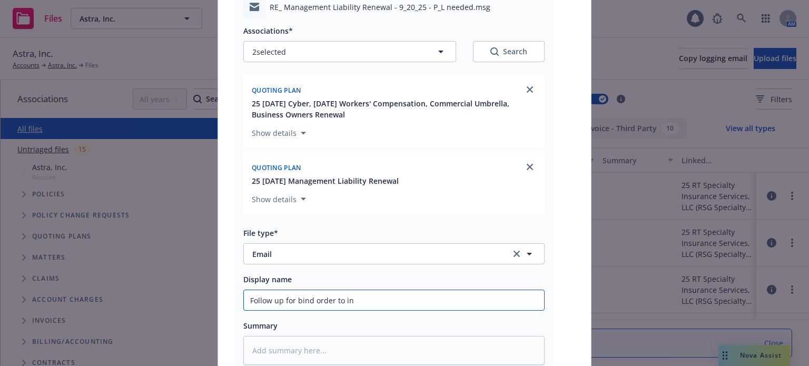
type textarea "x"
type input "Follow up for bind order to ins"
type textarea "x"
type input "Follow up for bind order to insu"
type textarea "x"
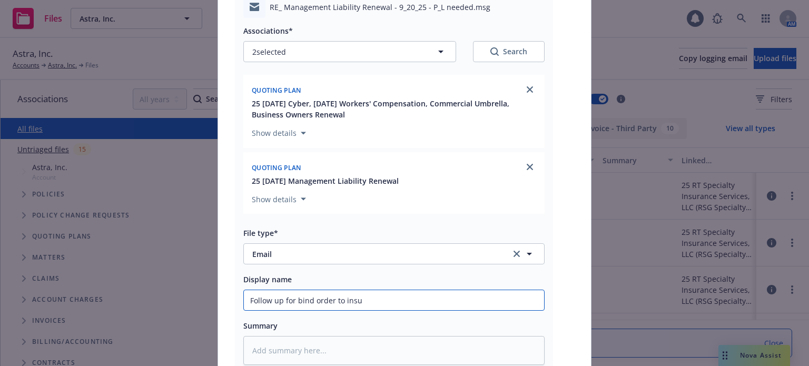
type input "Follow up for bind order to insur"
type textarea "x"
type input "Follow up for bind order to insure"
type textarea "x"
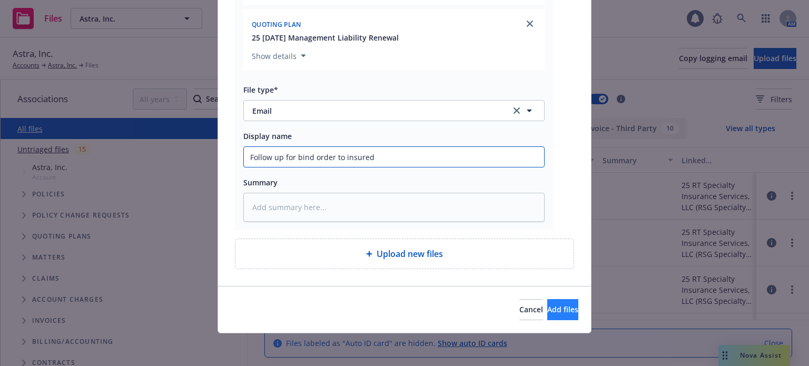
type input "Follow up for bind order to insured"
click at [547, 307] on span "Add files" at bounding box center [562, 309] width 31 height 10
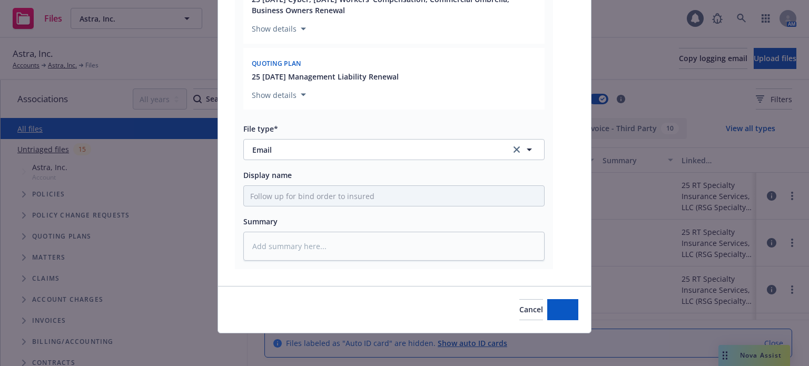
type textarea "x"
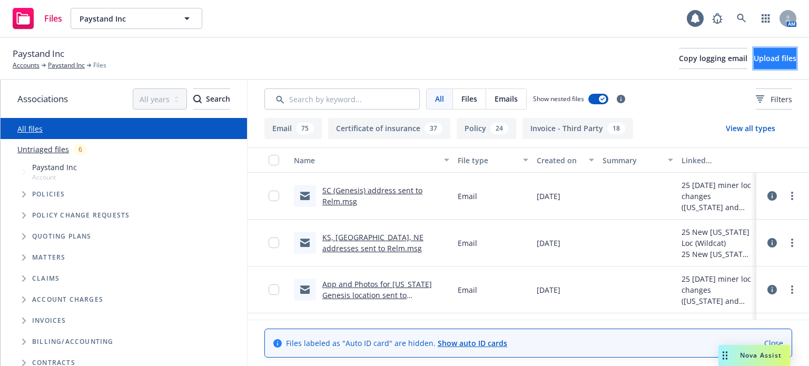
click at [754, 58] on span "Upload files" at bounding box center [775, 58] width 43 height 10
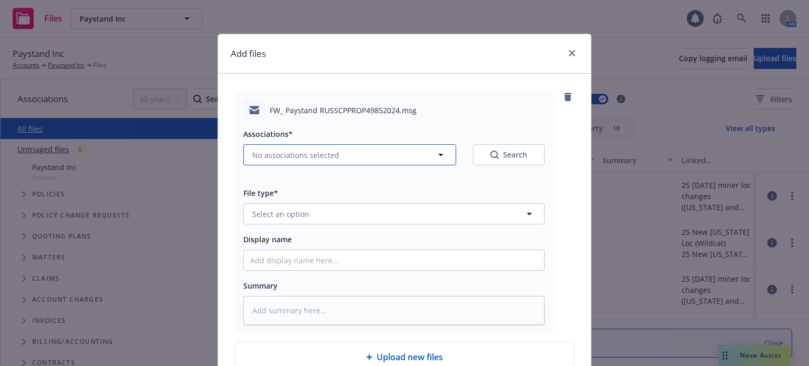
click at [308, 148] on button "No associations selected" at bounding box center [349, 154] width 213 height 21
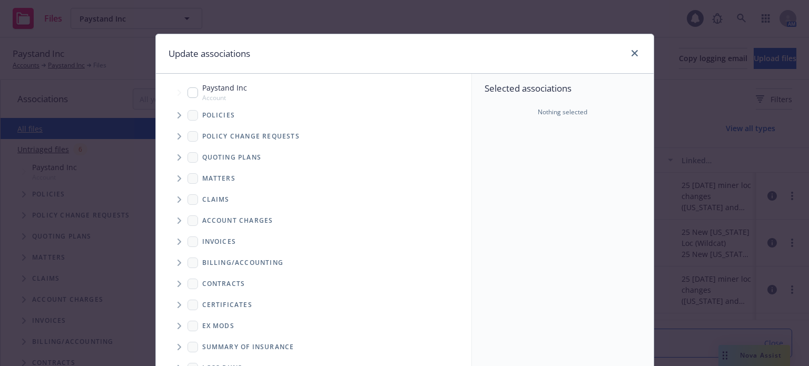
click at [178, 115] on icon "Tree Example" at bounding box center [180, 115] width 4 height 6
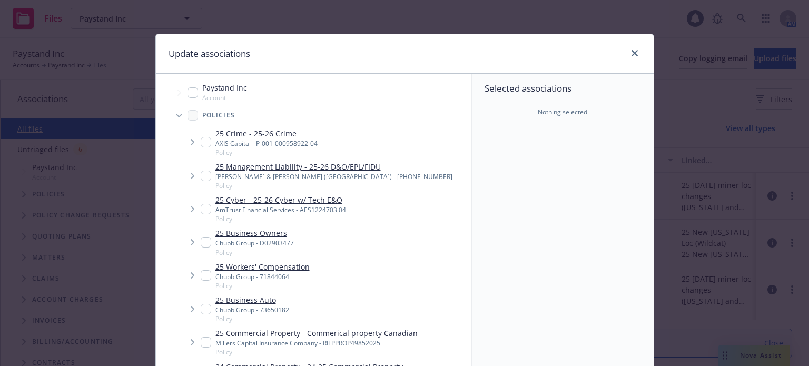
type textarea "x"
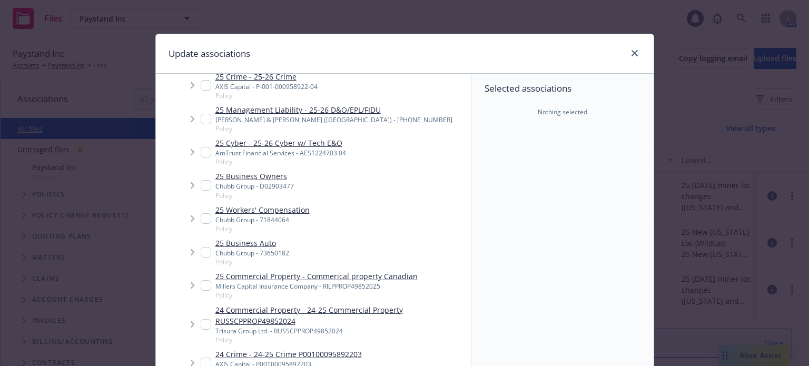
scroll to position [158, 0]
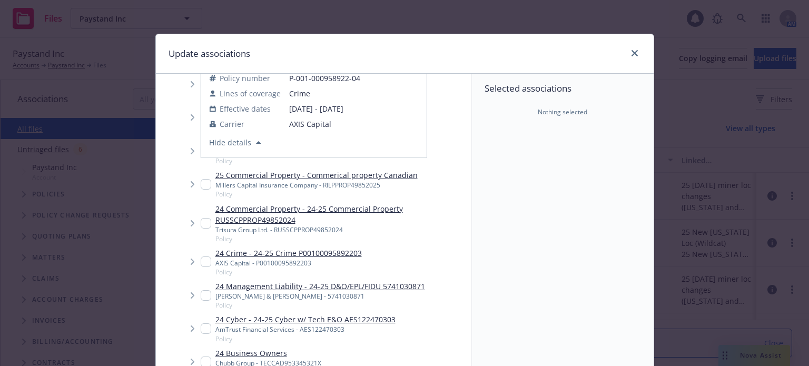
click at [201, 222] on input "Tree Example" at bounding box center [206, 223] width 11 height 11
checkbox input "true"
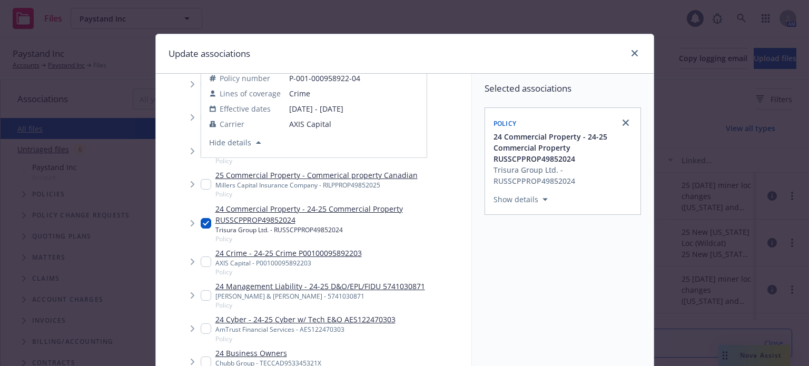
scroll to position [157, 0]
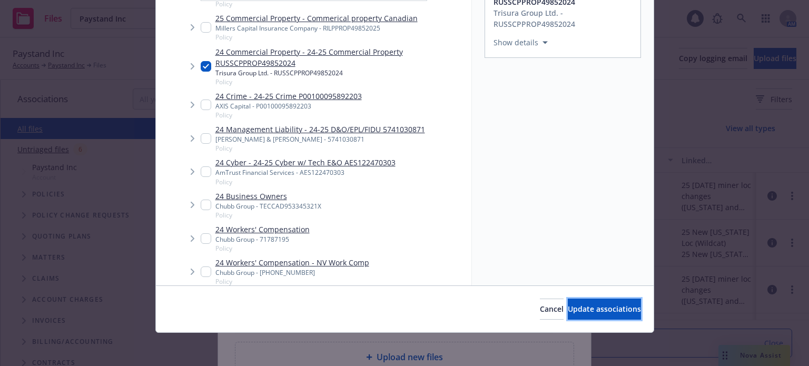
click at [577, 307] on span "Update associations" at bounding box center [604, 309] width 73 height 10
type textarea "x"
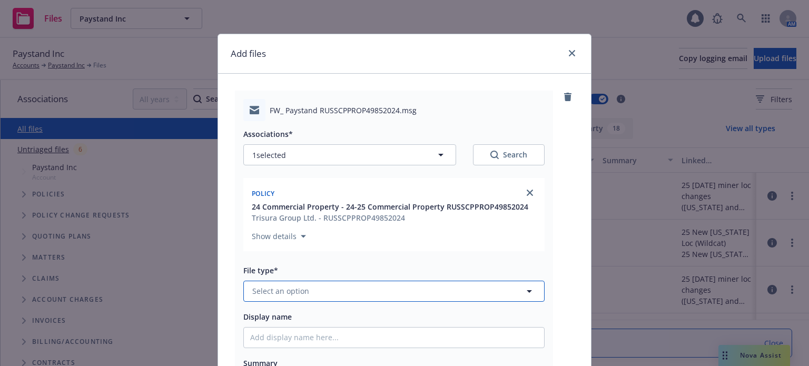
click at [356, 294] on button "Select an option" at bounding box center [393, 291] width 301 height 21
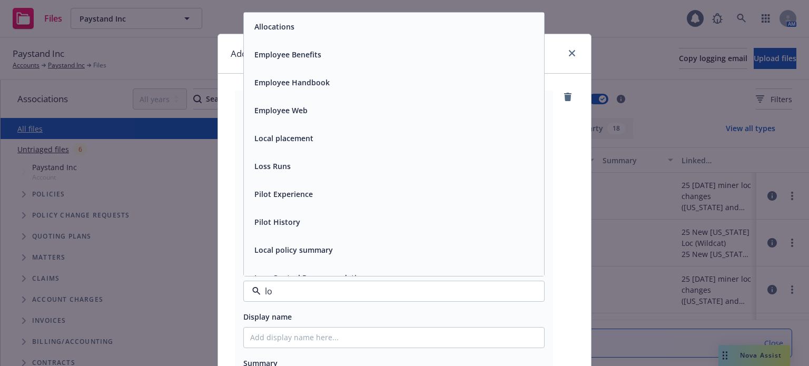
type input "los"
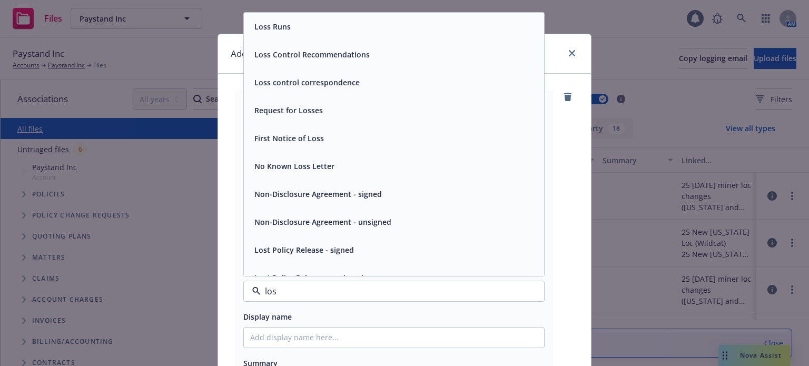
click at [314, 137] on span "First Notice of Loss" at bounding box center [289, 138] width 70 height 11
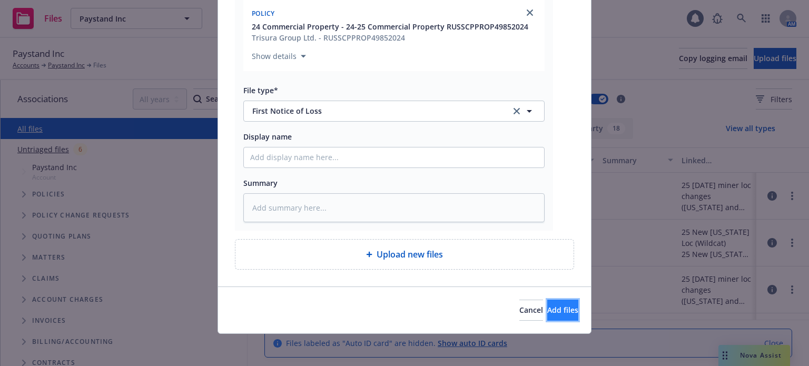
click at [567, 306] on button "Add files" at bounding box center [562, 310] width 31 height 21
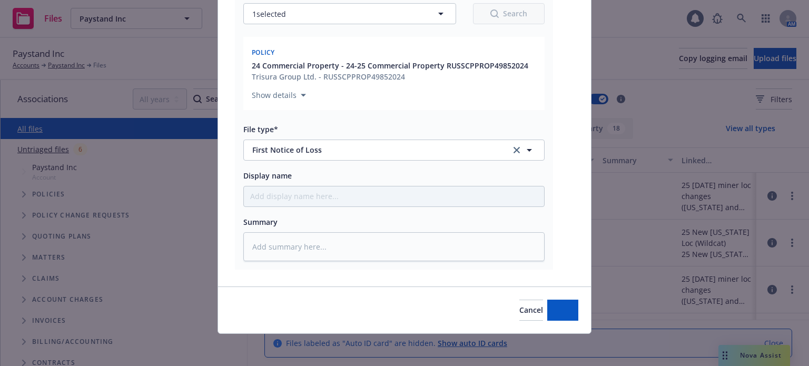
type textarea "x"
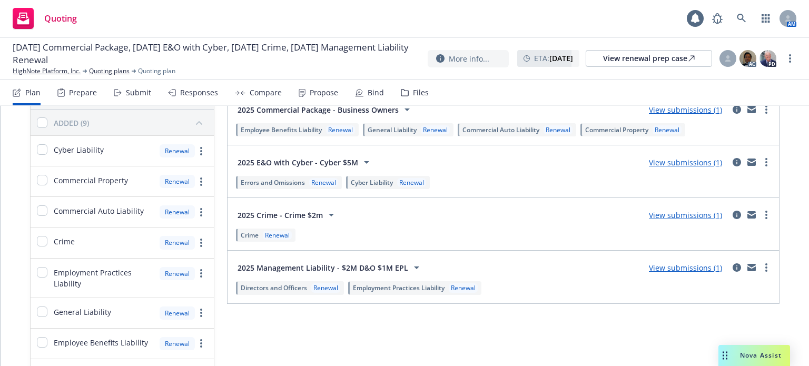
scroll to position [158, 0]
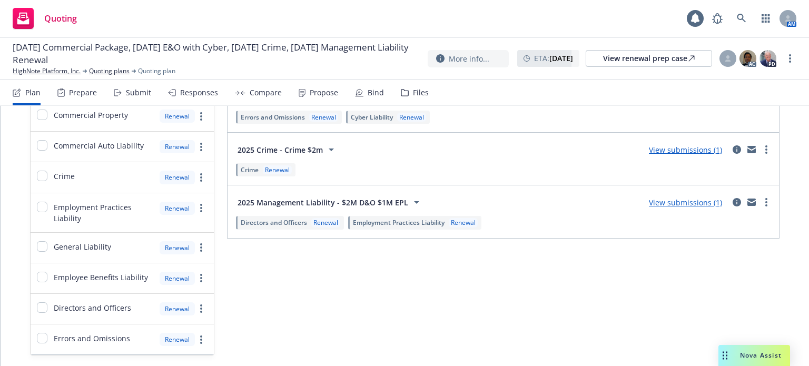
click at [670, 153] on link "View submissions (1)" at bounding box center [685, 150] width 73 height 10
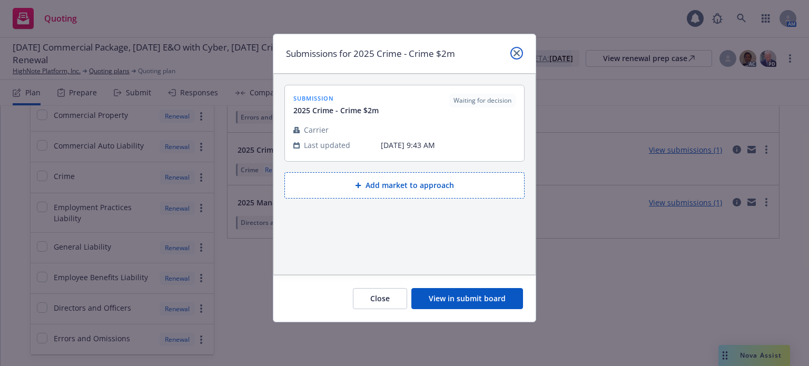
click at [514, 52] on icon "close" at bounding box center [517, 53] width 6 height 6
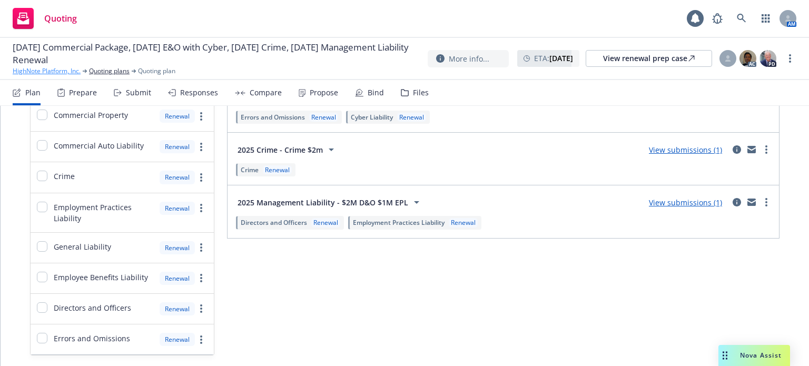
click at [34, 71] on link "HighNote Platform, Inc." at bounding box center [47, 70] width 68 height 9
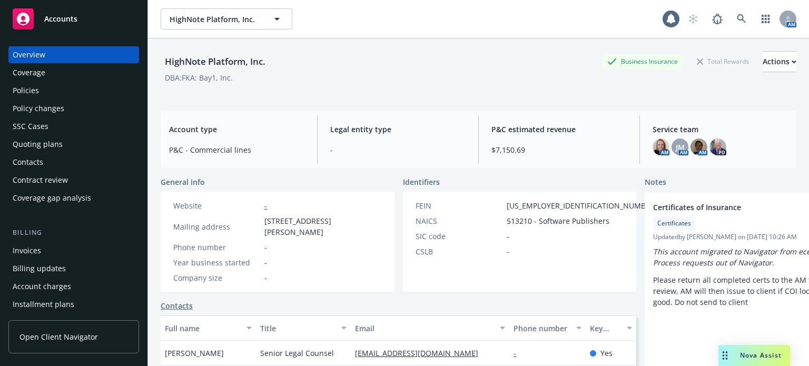
click at [61, 92] on div "Policies" at bounding box center [74, 90] width 122 height 17
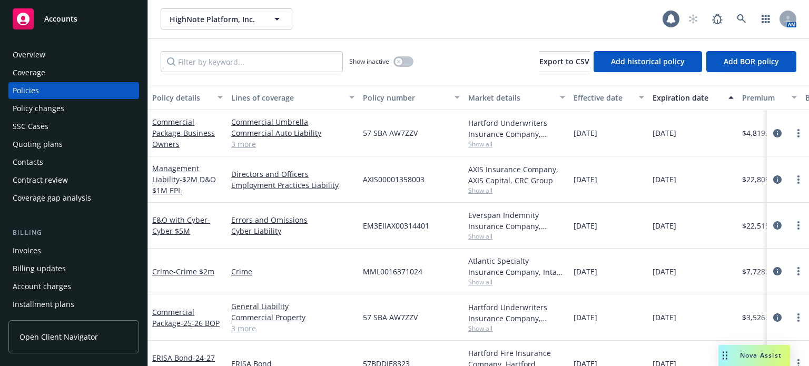
click at [168, 99] on div "Policy details" at bounding box center [181, 97] width 59 height 11
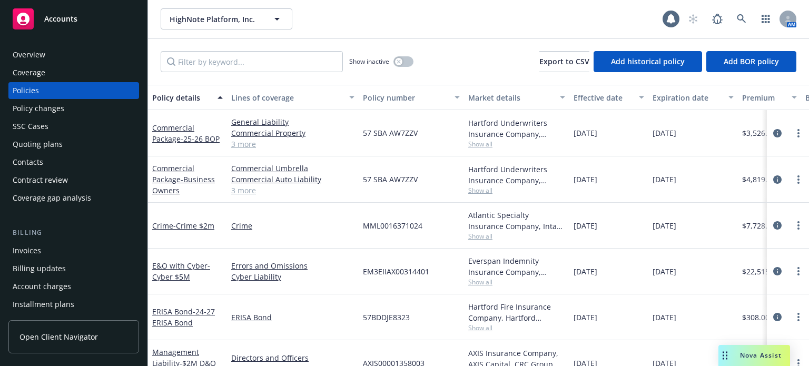
click at [484, 237] on span "Show all" at bounding box center [516, 236] width 97 height 9
click at [436, 254] on body "Accounts Overview Coverage Policies Policy changes SSC Cases Quoting plans Cont…" at bounding box center [404, 183] width 809 height 366
click at [476, 283] on span "Show all" at bounding box center [516, 282] width 97 height 9
click at [412, 295] on div "57BDDJE8323" at bounding box center [411, 317] width 105 height 46
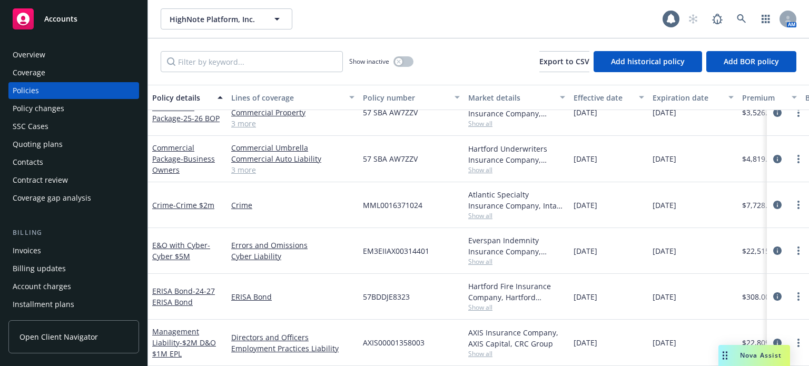
click at [488, 349] on span "Show all" at bounding box center [516, 353] width 97 height 9
click at [313, 301] on div "ERISA Bond" at bounding box center [293, 297] width 132 height 46
click at [181, 200] on span "- Crime $2m" at bounding box center [193, 205] width 41 height 10
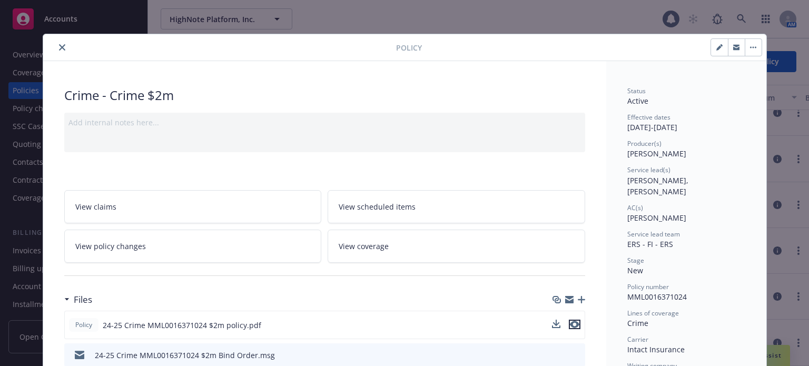
click at [571, 322] on icon "preview file" at bounding box center [574, 324] width 9 height 7
click at [716, 47] on icon "button" at bounding box center [718, 47] width 5 height 5
select select "NEW"
select select "12"
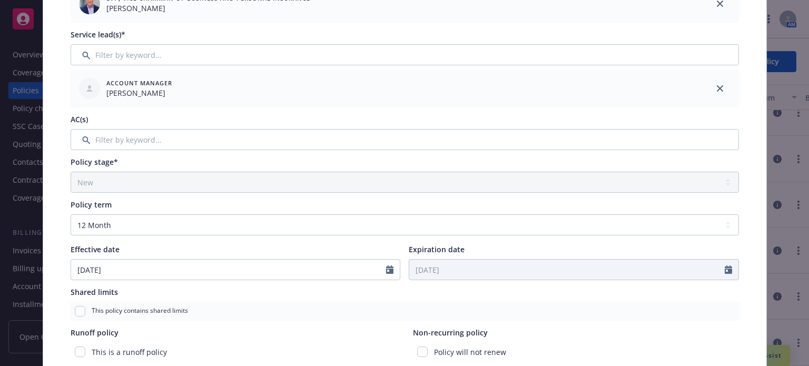
scroll to position [211, 0]
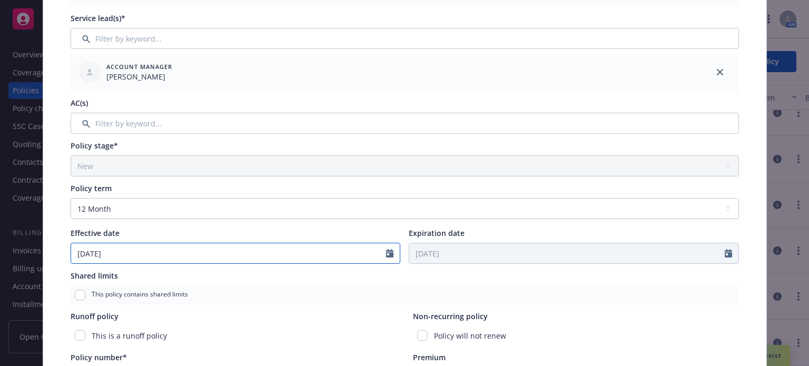
click at [192, 250] on input "[DATE]" at bounding box center [229, 253] width 316 height 20
select select "10"
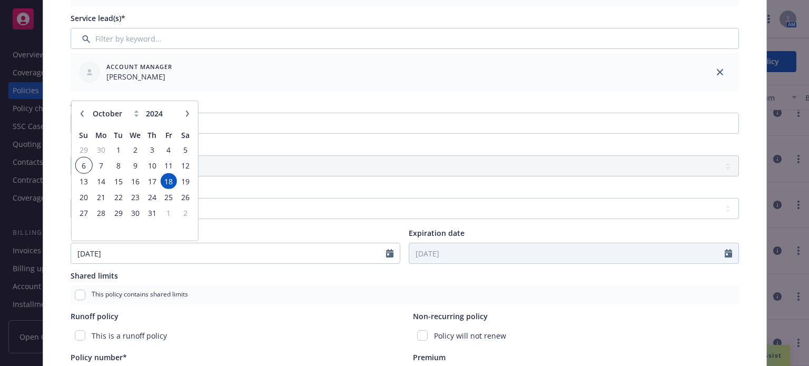
click at [76, 164] on span "6" at bounding box center [83, 165] width 14 height 13
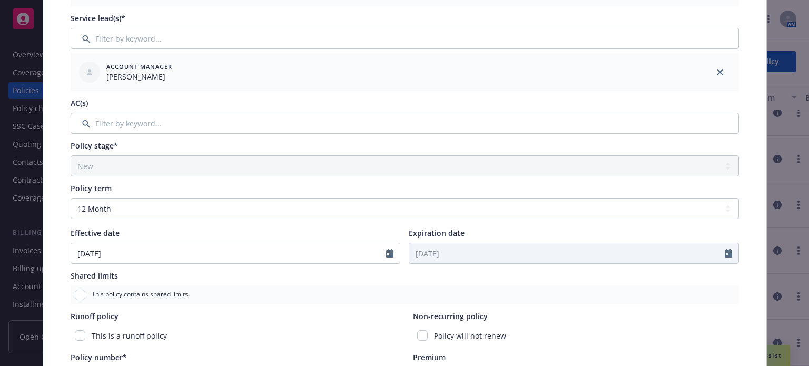
type input "[DATE]"
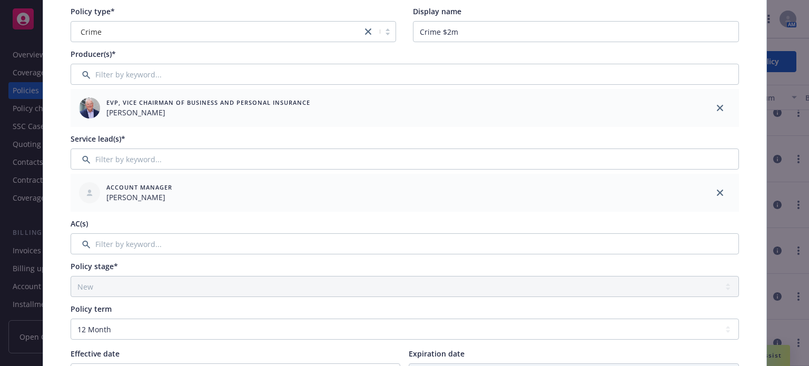
scroll to position [0, 0]
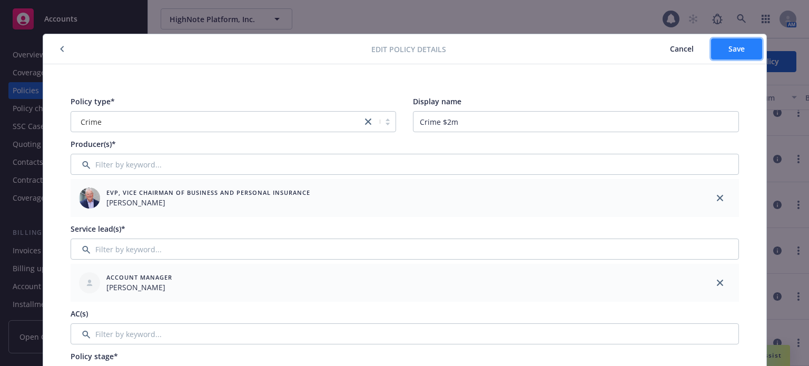
click at [734, 48] on span "Save" at bounding box center [737, 49] width 16 height 10
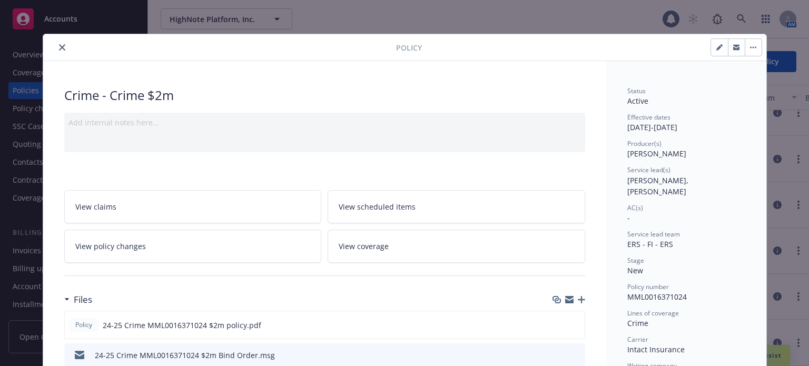
click at [59, 47] on icon "close" at bounding box center [62, 47] width 6 height 6
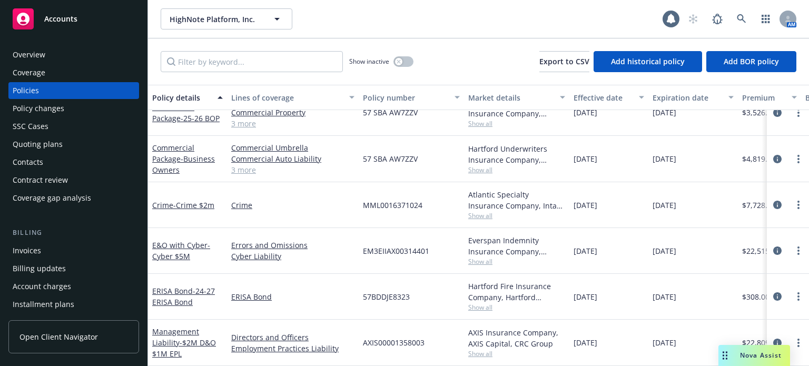
click at [38, 143] on div "Quoting plans" at bounding box center [38, 144] width 50 height 17
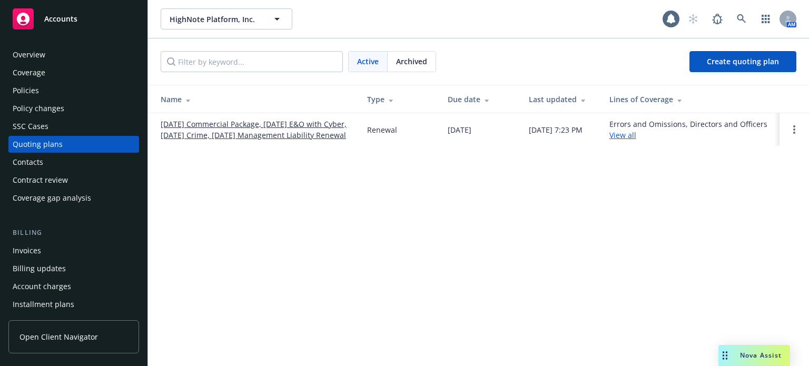
click at [237, 130] on link "[DATE] Commercial Package, [DATE] E&O with Cyber, [DATE] Crime, [DATE] Manageme…" at bounding box center [256, 130] width 190 height 22
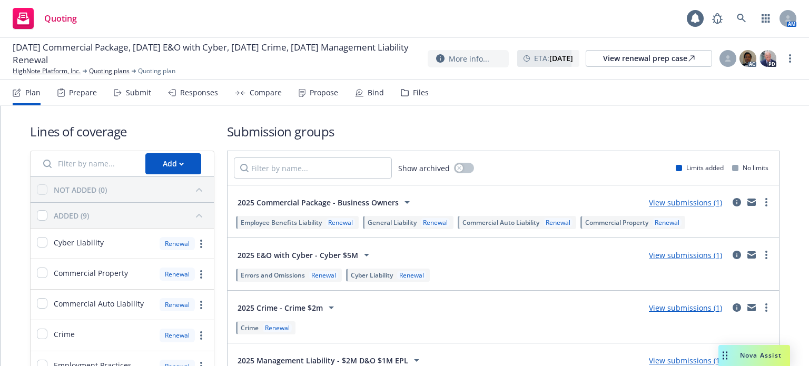
click at [666, 307] on link "View submissions (1)" at bounding box center [685, 308] width 73 height 10
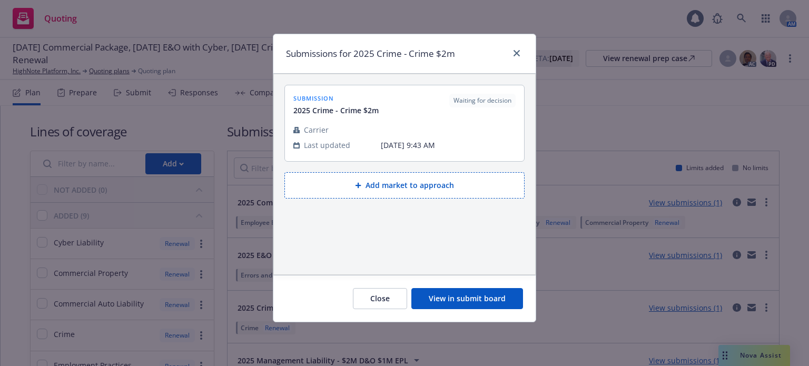
click at [453, 300] on button "View in submit board" at bounding box center [467, 298] width 112 height 21
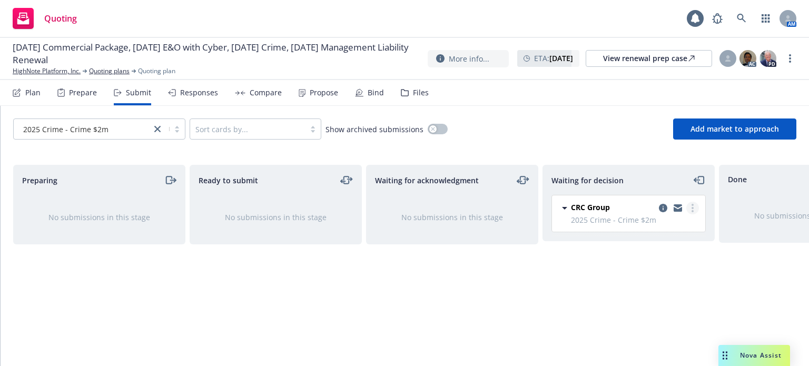
click at [692, 206] on icon "more" at bounding box center [693, 208] width 2 height 8
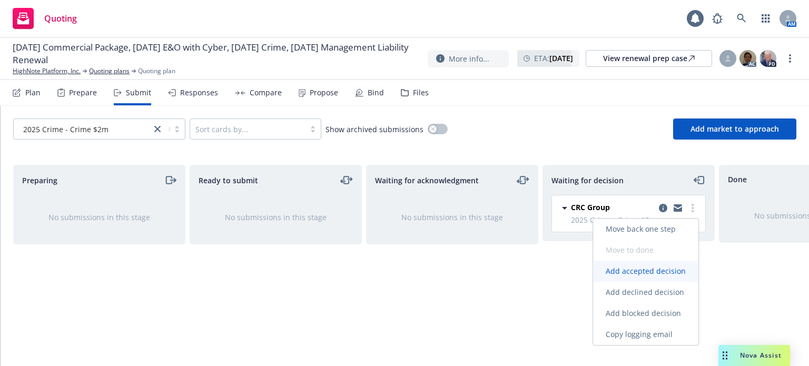
click at [633, 271] on span "Add accepted decision" at bounding box center [645, 271] width 105 height 10
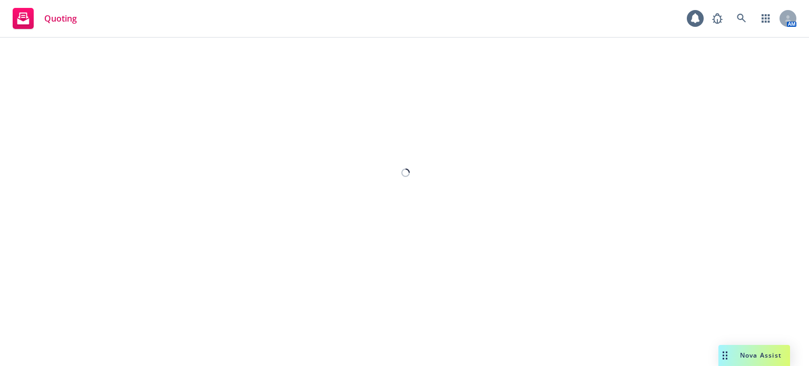
select select "12"
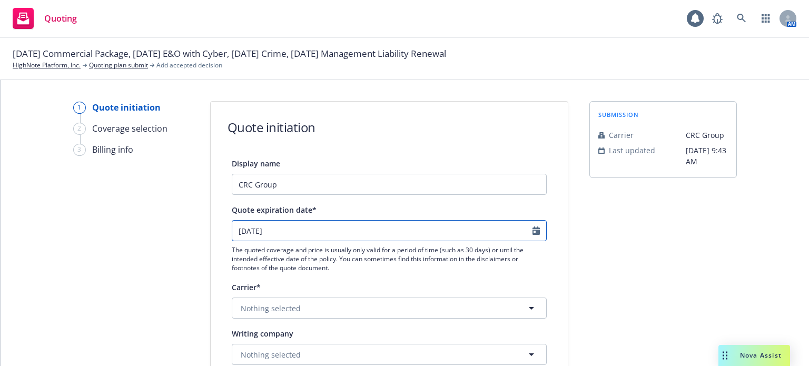
click at [533, 227] on icon "Calendar" at bounding box center [536, 231] width 7 height 8
select select "10"
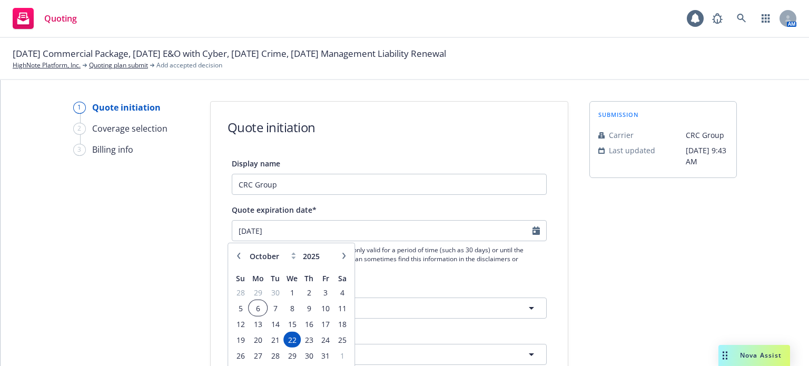
click at [255, 307] on span "6" at bounding box center [258, 307] width 16 height 13
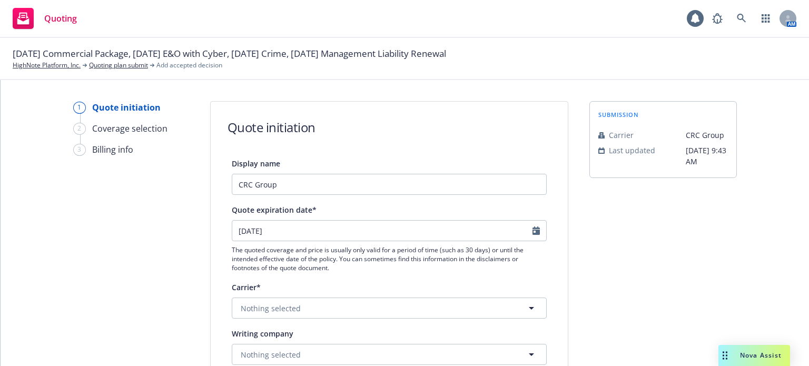
type input "10/06/2025"
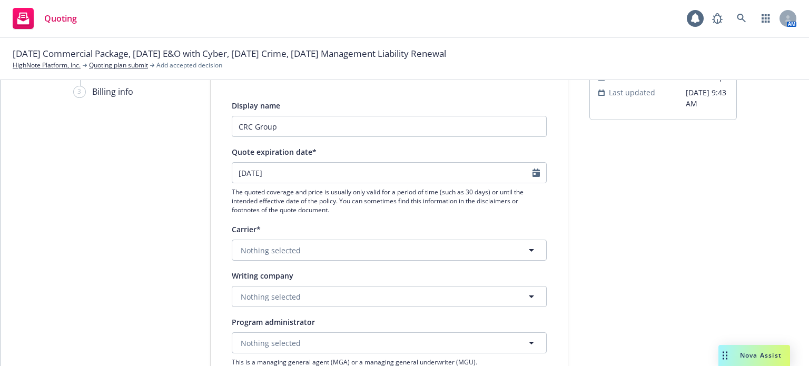
scroll to position [105, 0]
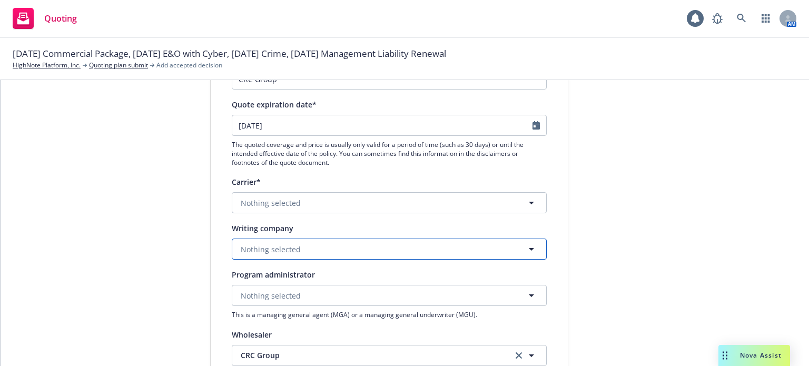
click at [274, 247] on span "Nothing selected" at bounding box center [271, 249] width 60 height 11
type input "atlantic spec"
click at [342, 286] on span "Domestic - 27154" at bounding box center [311, 289] width 136 height 11
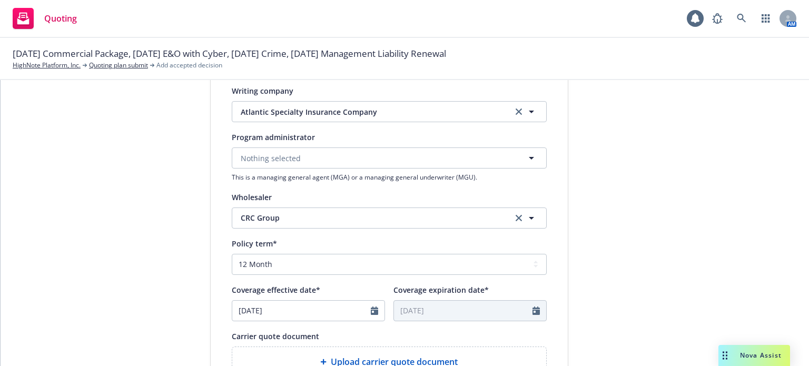
scroll to position [263, 0]
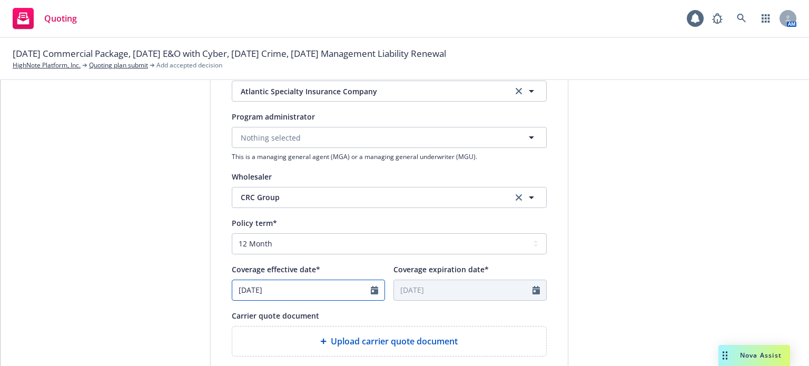
select select "10"
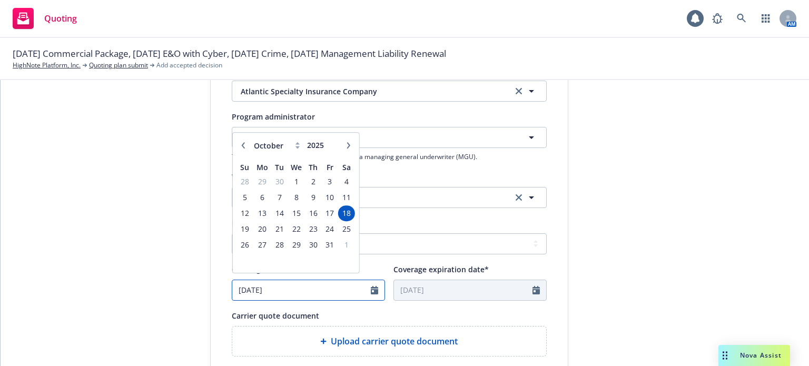
drag, startPoint x: 250, startPoint y: 289, endPoint x: 262, endPoint y: 289, distance: 12.1
click at [251, 289] on input "10/18/2025" at bounding box center [301, 290] width 139 height 20
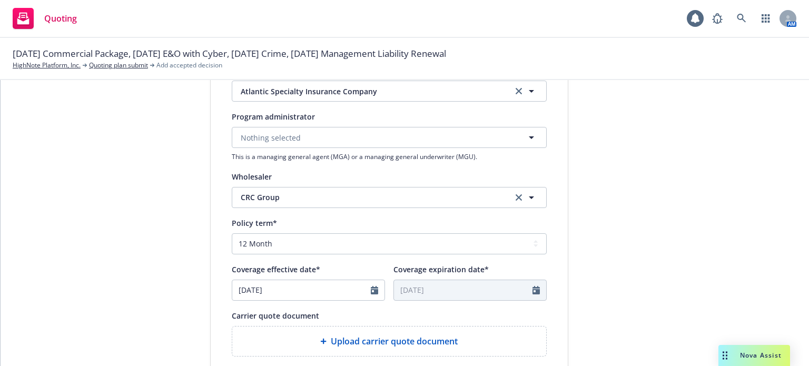
type input "10/06/2025"
type input "10/06/2026"
click at [254, 238] on select "Select policy term 12 Month 6 Month 4 Month 3 Month 2 Month 1 Month 36 Month (3…" at bounding box center [389, 243] width 315 height 21
select select "other"
click at [232, 233] on select "Select policy term 12 Month 6 Month 4 Month 3 Month 2 Month 1 Month 36 Month (3…" at bounding box center [389, 243] width 315 height 21
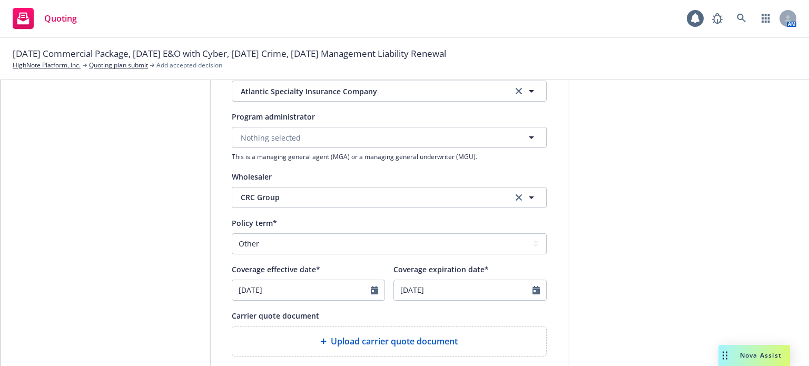
click at [537, 288] on div at bounding box center [540, 290] width 14 height 20
click at [527, 290] on input "10/06/2026" at bounding box center [463, 290] width 139 height 20
select select "10"
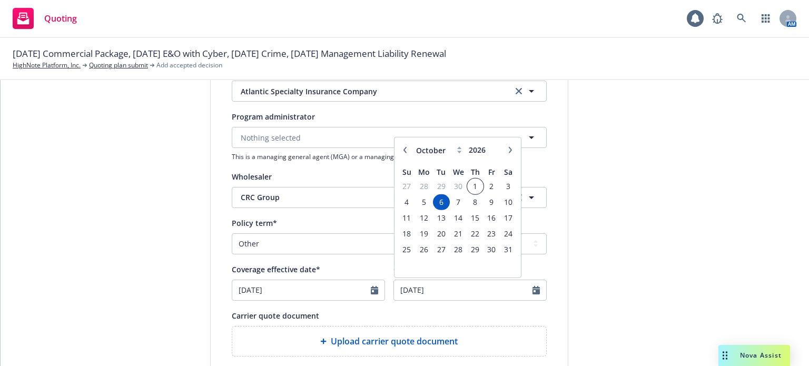
click at [475, 187] on span "1" at bounding box center [475, 186] width 14 height 13
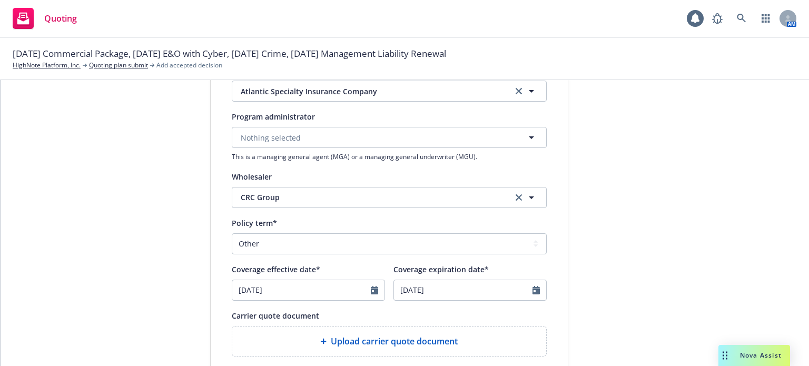
type input "10/01/2026"
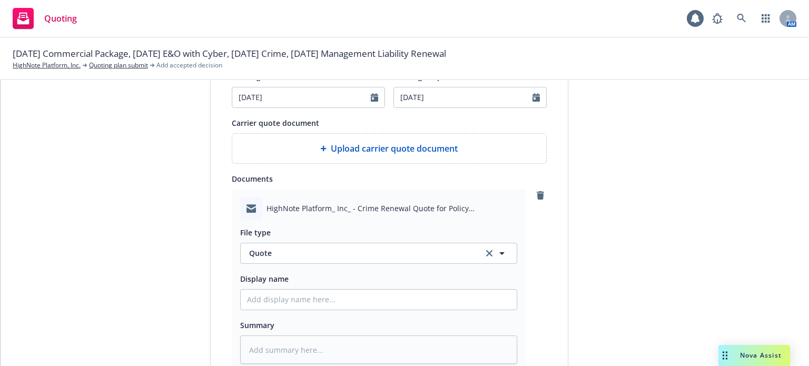
scroll to position [474, 0]
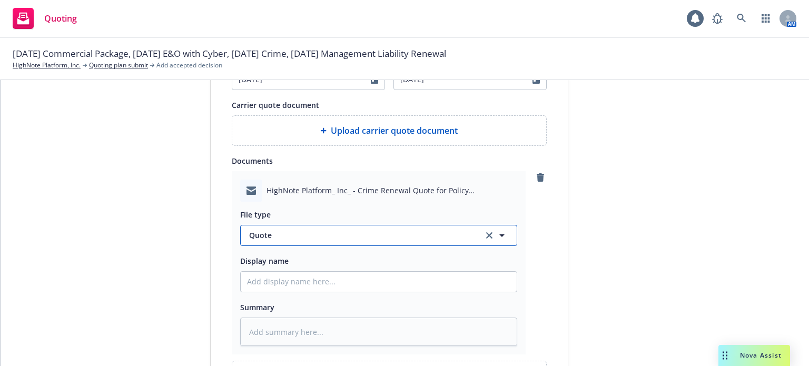
click at [303, 234] on span "Quote" at bounding box center [360, 235] width 222 height 11
type input "emai"
click at [301, 261] on div "Email" at bounding box center [378, 264] width 263 height 15
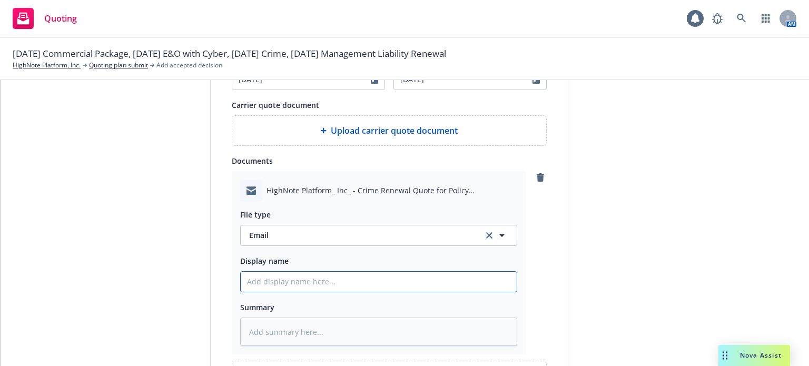
click at [280, 277] on input "Display name" at bounding box center [379, 282] width 276 height 20
type textarea "x"
type input "C"
type textarea "x"
type input "Cr"
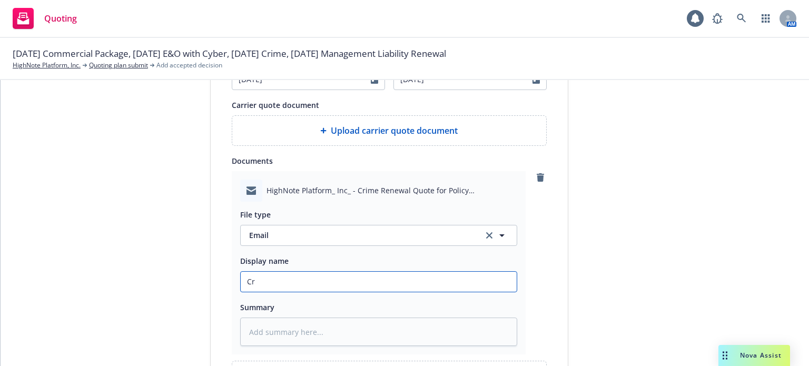
type textarea "x"
type input "Cri"
type textarea "x"
type input "Crim"
type textarea "x"
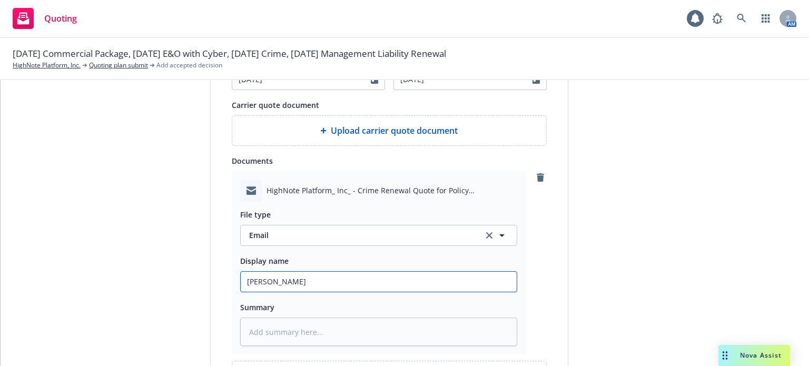
type input "Crime"
type textarea "x"
type input "Crime"
type textarea "x"
type input "Crime q"
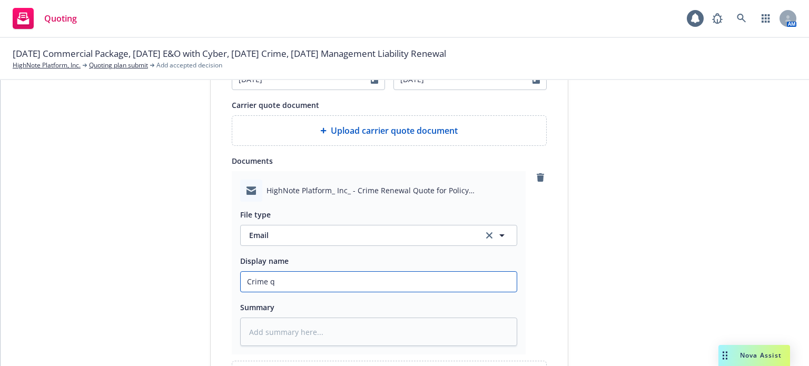
type textarea "x"
type input "Crime qu"
type textarea "x"
type input "Crime quot"
type textarea "x"
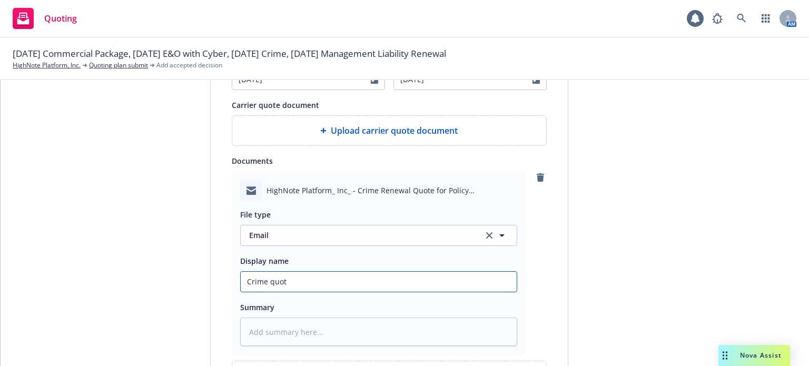
type input "Crime quote"
type textarea "x"
type input "Crime quote"
type textarea "x"
type input "Crime quote re"
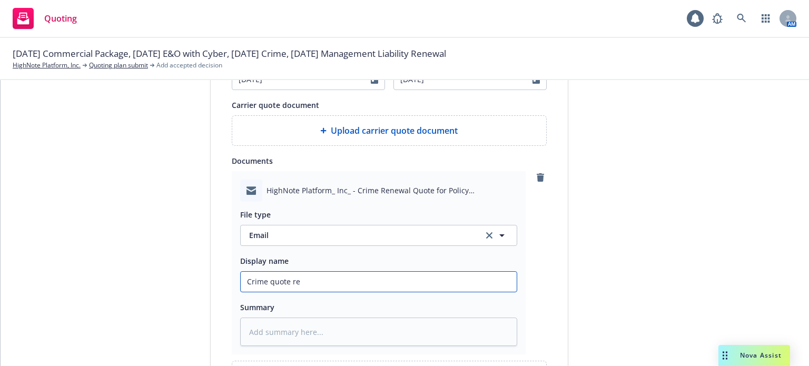
type textarea "x"
type input "Crime quote rec"
type textarea "x"
type input "Crime quote recd"
type textarea "x"
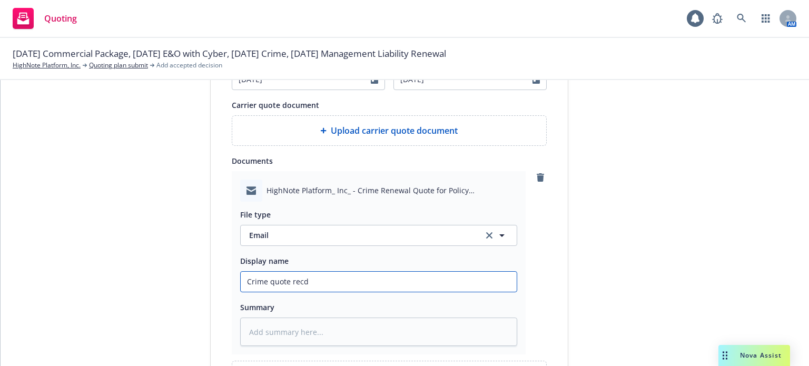
type input "Crime quote recd"
type textarea "x"
type input "Crime quote recd f"
type textarea "x"
type input "Crime quote recd fr"
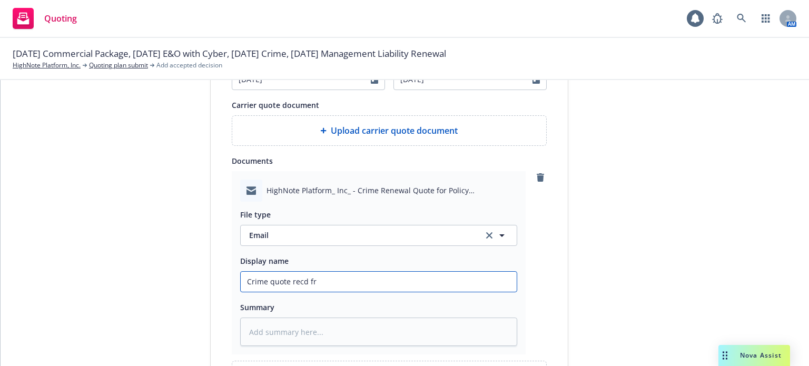
type textarea "x"
type input "Crime quote recd fro"
type textarea "x"
type input "Crime quote recd from"
type textarea "x"
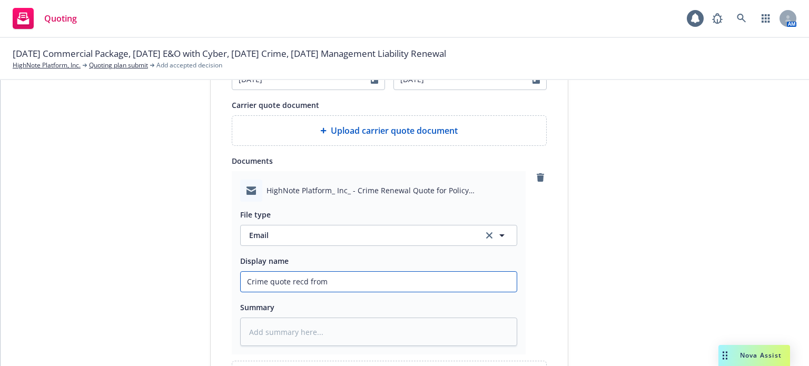
type input "Crime quote recd from"
type textarea "x"
type input "Crime quote recd from C"
type textarea "x"
type input "Crime quote recd from CR"
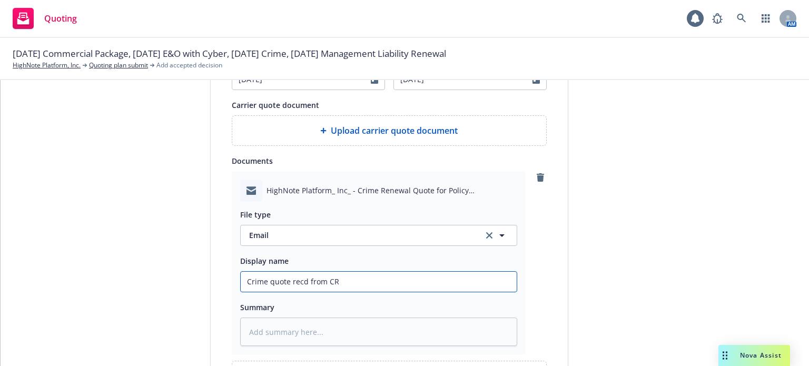
type textarea "x"
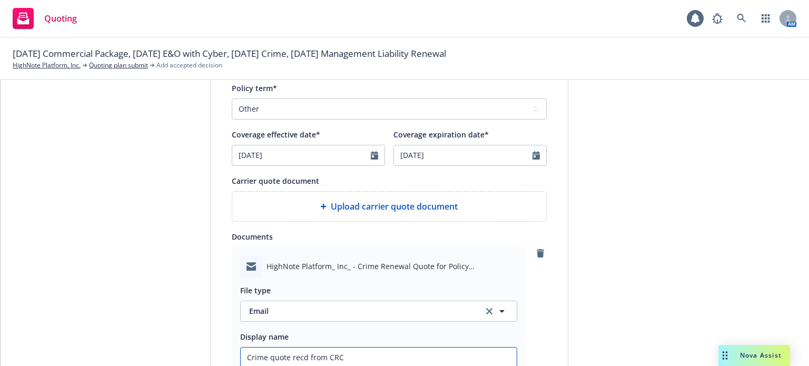
scroll to position [369, 0]
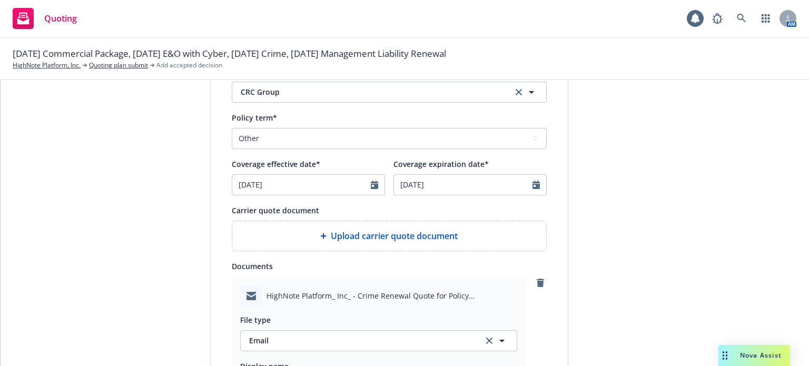
type input "Crime quote recd from CRC"
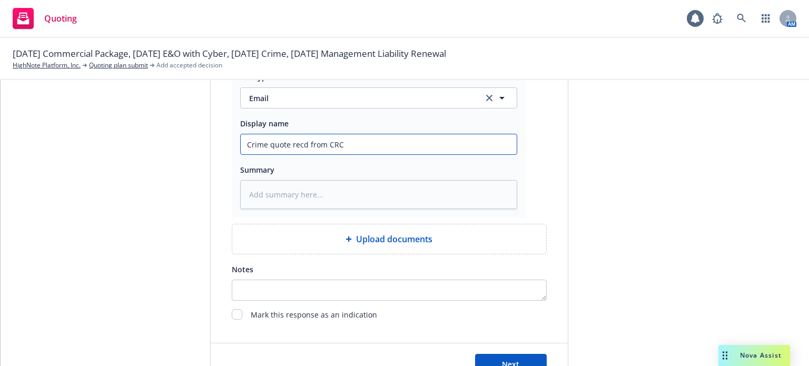
scroll to position [790, 0]
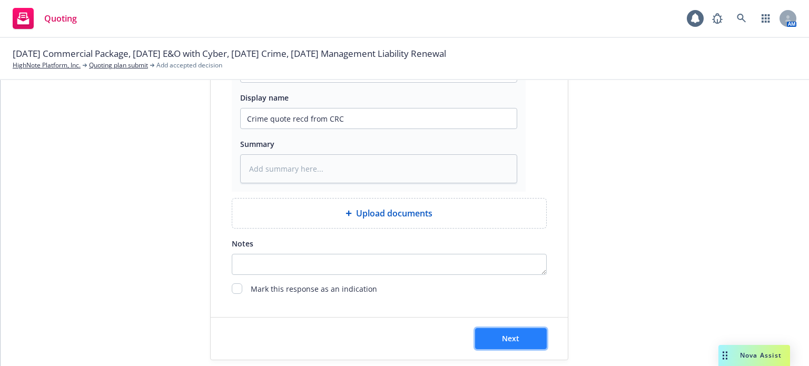
click at [510, 339] on span "Next" at bounding box center [510, 338] width 17 height 10
type textarea "x"
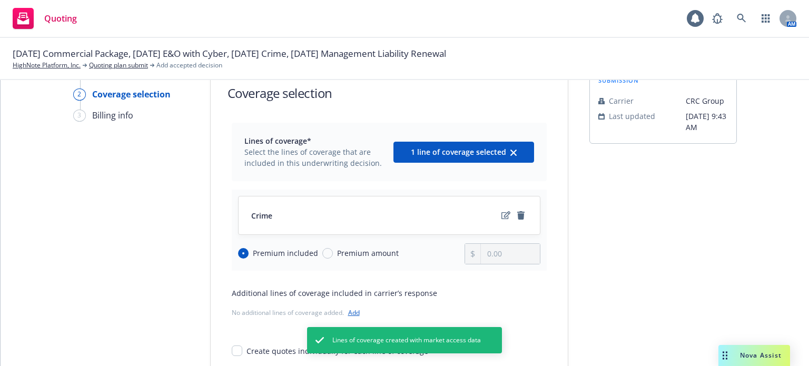
scroll to position [53, 0]
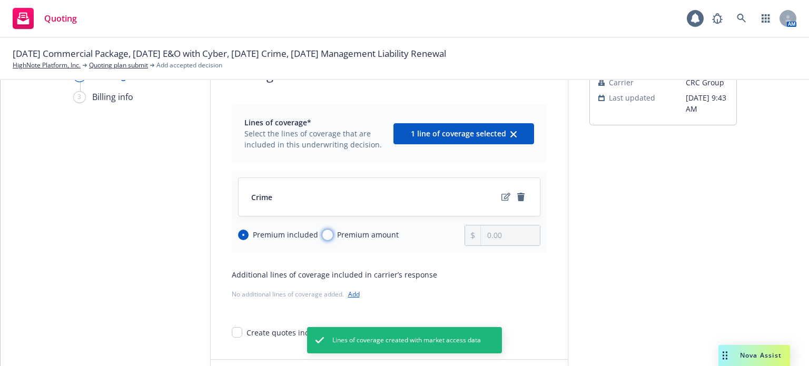
drag, startPoint x: 317, startPoint y: 234, endPoint x: 325, endPoint y: 233, distance: 7.9
click at [322, 234] on input "Premium amount" at bounding box center [327, 235] width 11 height 11
radio input "true"
radio input "false"
drag, startPoint x: 517, startPoint y: 234, endPoint x: 434, endPoint y: 236, distance: 83.8
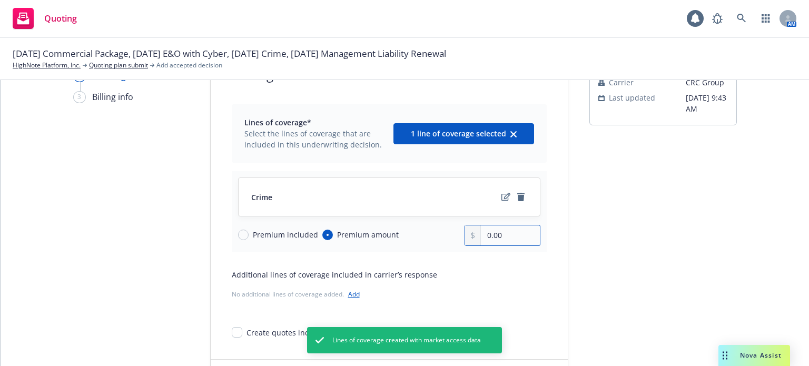
click at [434, 236] on div "Premium included Premium amount 0.00" at bounding box center [389, 235] width 302 height 21
type input "8,676.00"
click at [424, 262] on div "Lines of coverage* Select the lines of coverage that are included in this under…" at bounding box center [389, 221] width 315 height 234
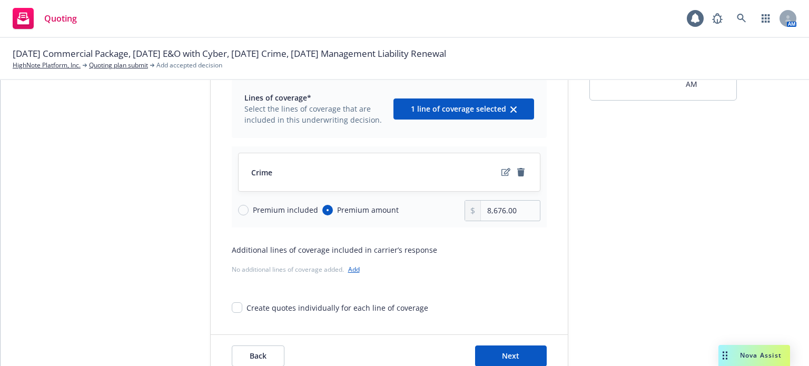
scroll to position [109, 0]
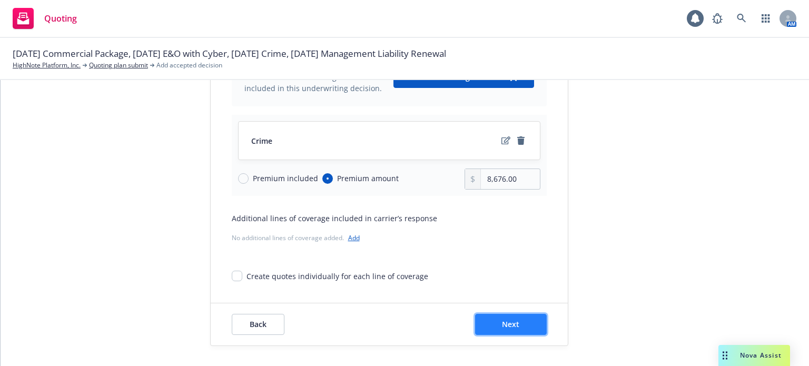
click at [513, 334] on button "Next" at bounding box center [511, 324] width 72 height 21
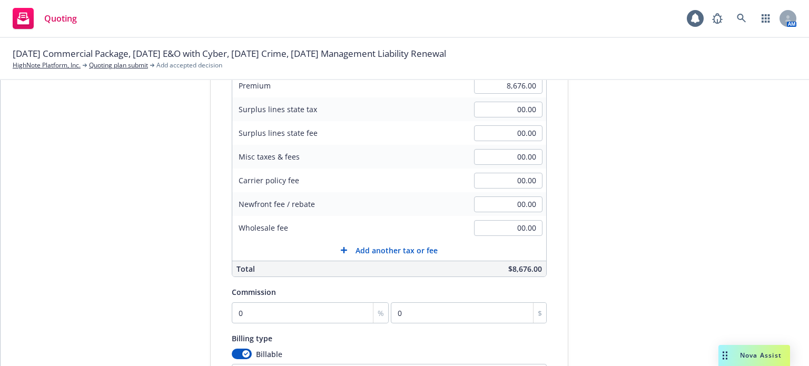
scroll to position [263, 0]
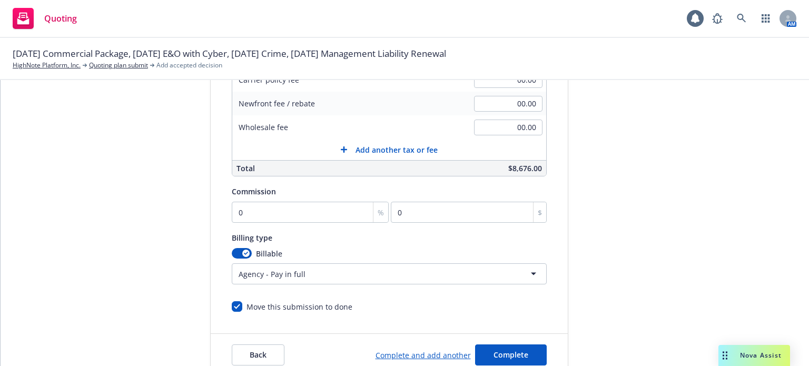
click at [252, 224] on div "Surplus lines state No surplus lines state Alaska Alabama Arkansas Arizona Cali…" at bounding box center [389, 103] width 315 height 419
click at [243, 211] on input "0" at bounding box center [311, 212] width 158 height 21
type input "1"
type input "86.76"
type input "12"
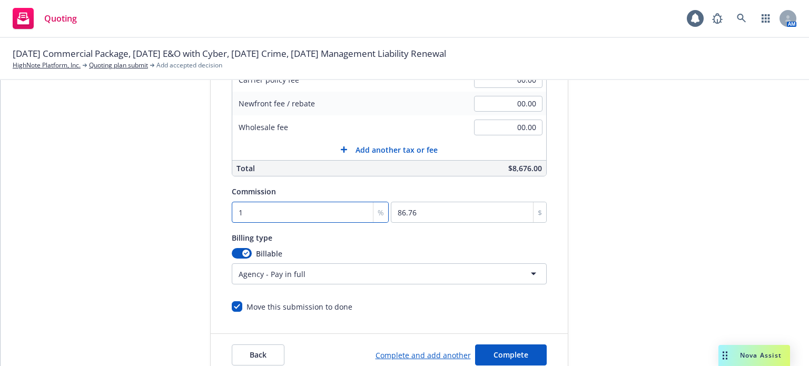
type input "1041.12"
type input "12"
click at [475, 357] on button "Complete" at bounding box center [511, 355] width 72 height 21
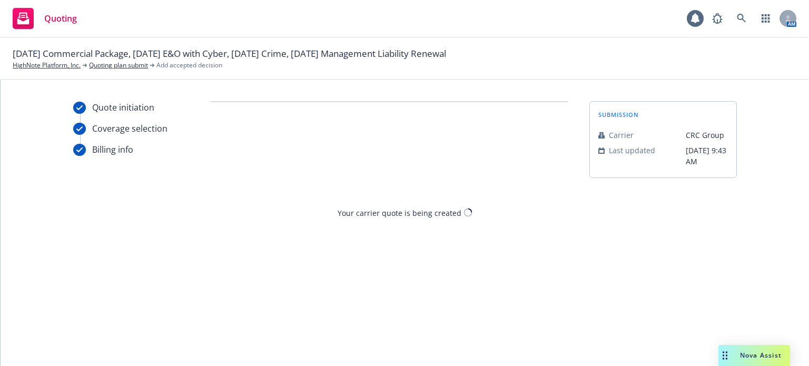
scroll to position [0, 0]
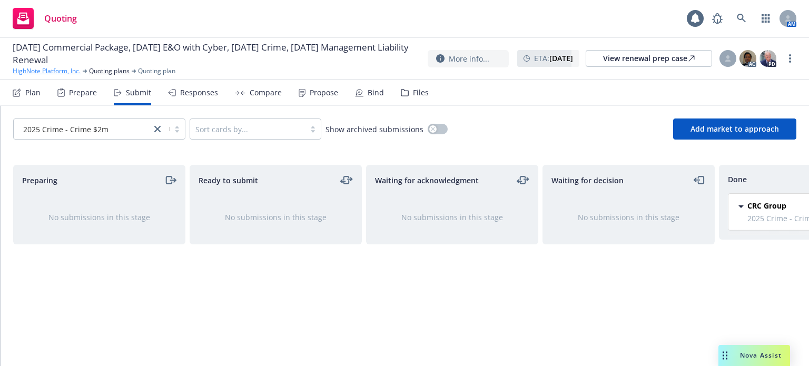
click at [57, 73] on link "HighNote Platform, Inc." at bounding box center [47, 70] width 68 height 9
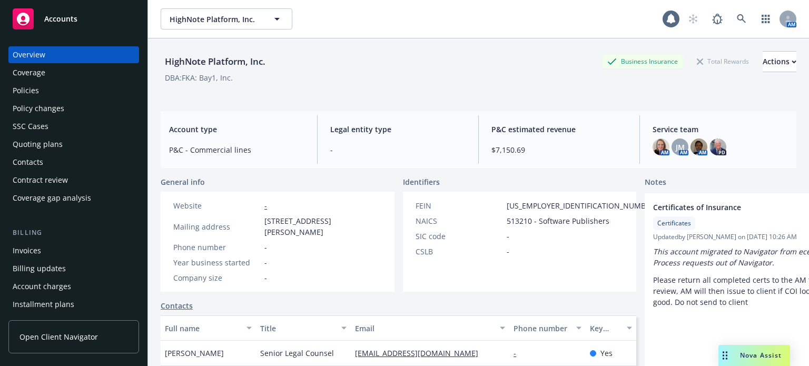
click at [37, 86] on div "Policies" at bounding box center [26, 90] width 26 height 17
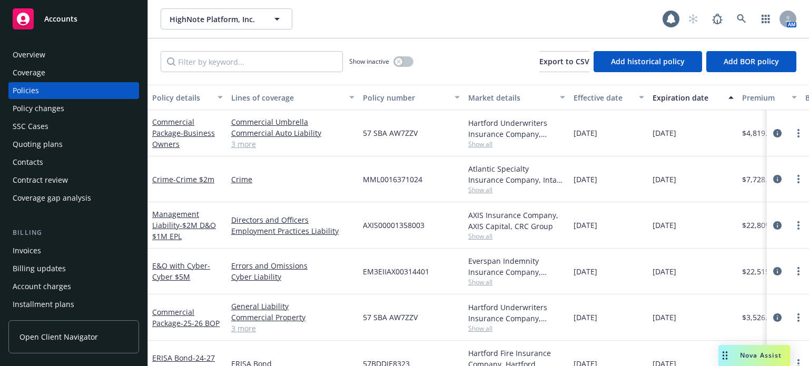
click at [174, 96] on div "Policy details" at bounding box center [181, 97] width 59 height 11
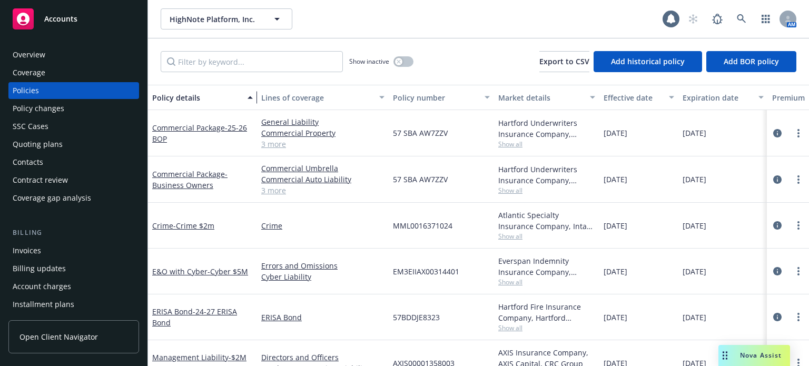
drag, startPoint x: 222, startPoint y: 103, endPoint x: 259, endPoint y: 99, distance: 37.6
click at [254, 99] on div "button" at bounding box center [251, 97] width 5 height 24
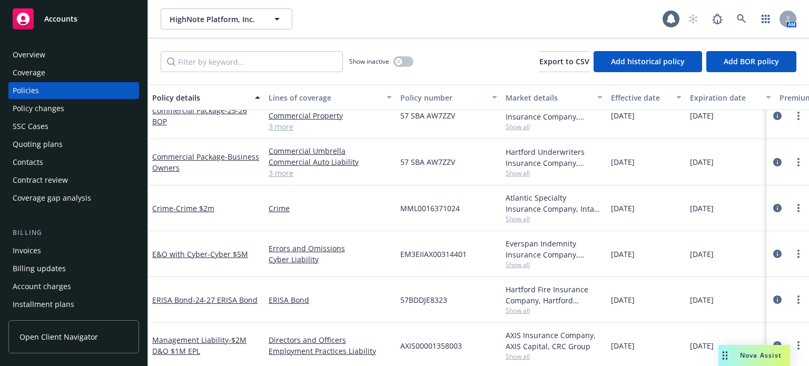
scroll to position [27, 0]
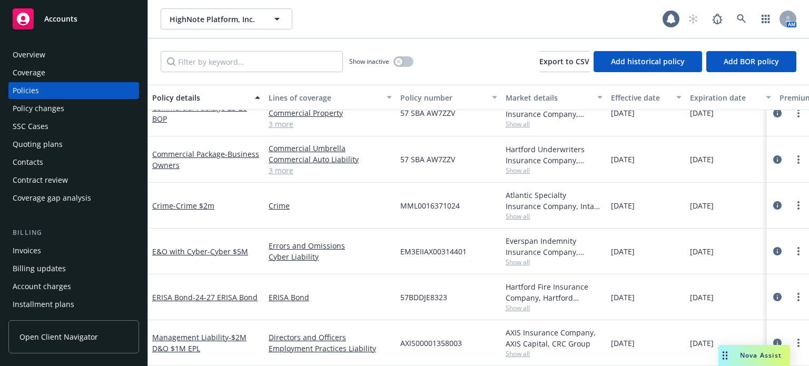
click at [513, 258] on span "Show all" at bounding box center [554, 262] width 97 height 9
click at [466, 274] on div "57BDDJE8323" at bounding box center [448, 297] width 105 height 46
click at [508, 349] on span "Show all" at bounding box center [554, 353] width 97 height 9
click at [359, 303] on div "ERISA Bond" at bounding box center [330, 297] width 132 height 46
click at [754, 18] on div "AM" at bounding box center [740, 18] width 114 height 21
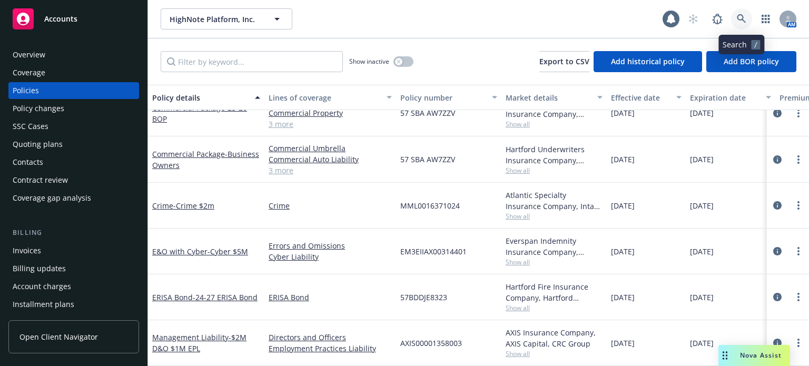
click at [742, 23] on icon at bounding box center [741, 18] width 9 height 9
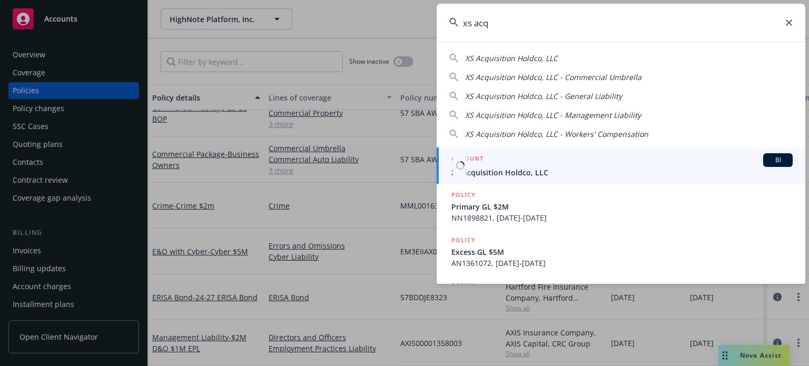
type input "xs acq"
click at [572, 162] on div "ACCOUNT BI" at bounding box center [621, 160] width 341 height 14
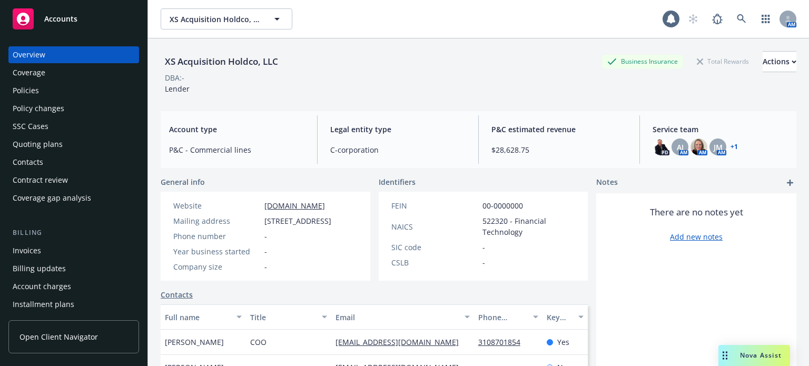
click at [81, 148] on div "Quoting plans" at bounding box center [74, 144] width 122 height 17
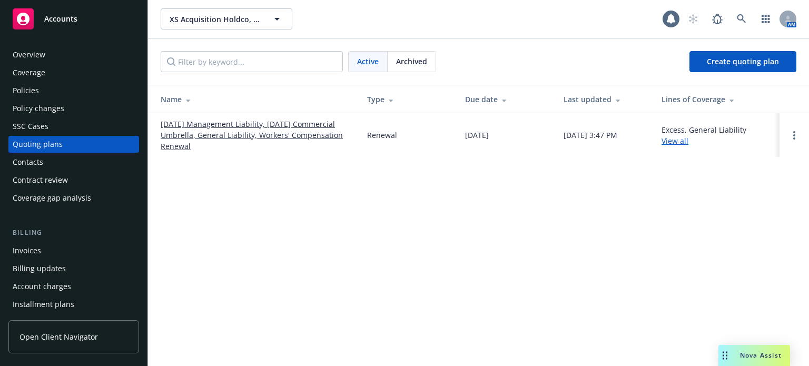
click at [247, 125] on link "[DATE] Management Liability, [DATE] Commercial Umbrella, General Liability, Wor…" at bounding box center [256, 135] width 190 height 33
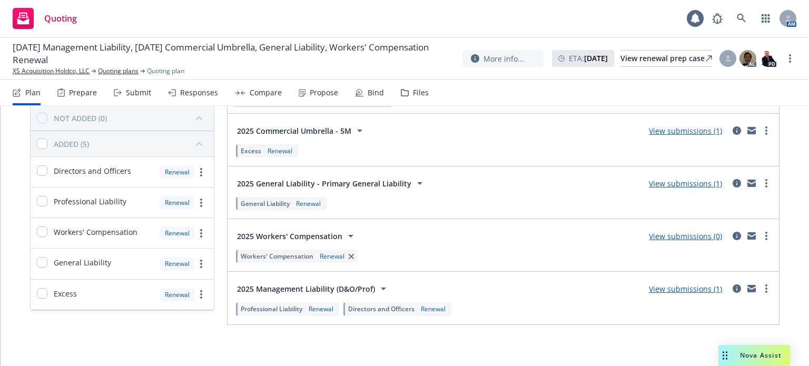
scroll to position [75, 0]
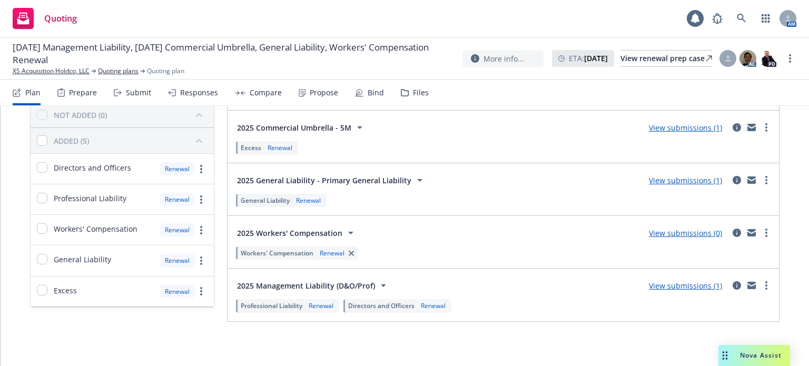
click at [690, 283] on link "View submissions (1)" at bounding box center [685, 286] width 73 height 10
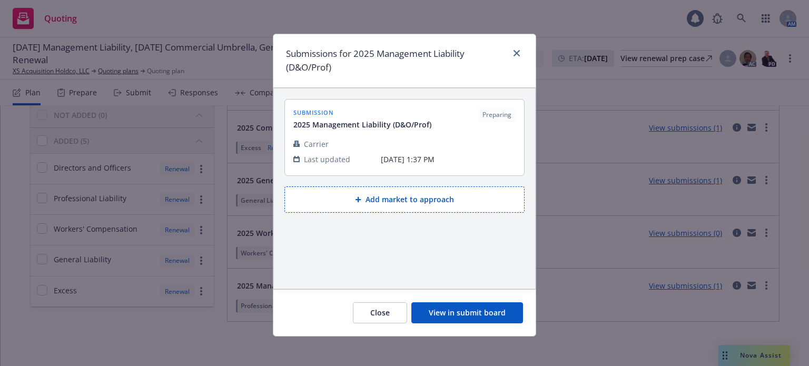
click at [457, 311] on button "View in submit board" at bounding box center [467, 312] width 112 height 21
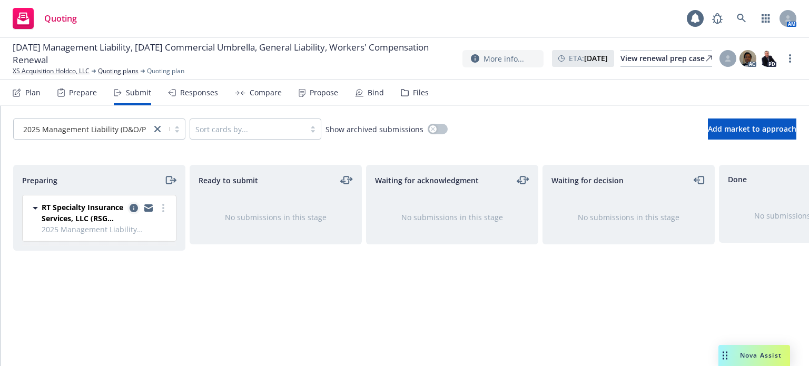
click at [129, 205] on link "copy logging email" at bounding box center [133, 208] width 13 height 13
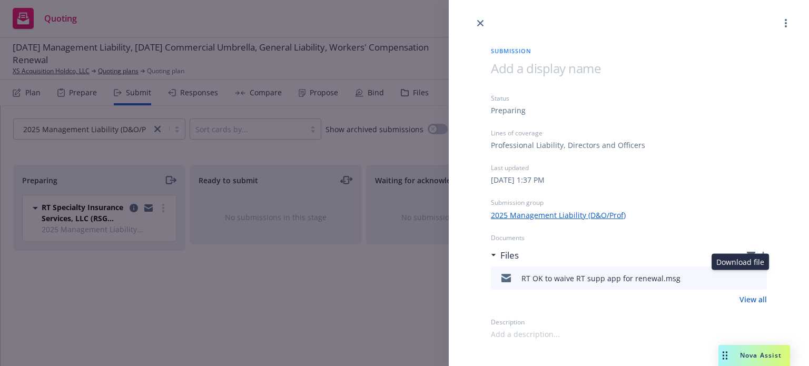
click at [738, 274] on icon "download file" at bounding box center [739, 277] width 8 height 8
click at [485, 22] on link "close" at bounding box center [480, 23] width 13 height 13
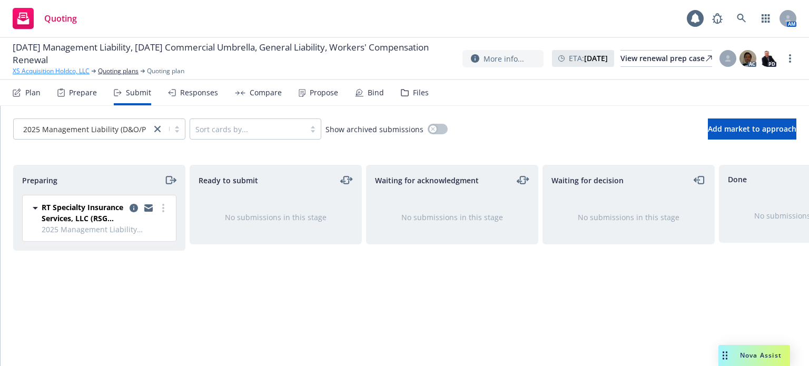
click at [52, 69] on link "XS Acquisition Holdco, LLC" at bounding box center [51, 70] width 77 height 9
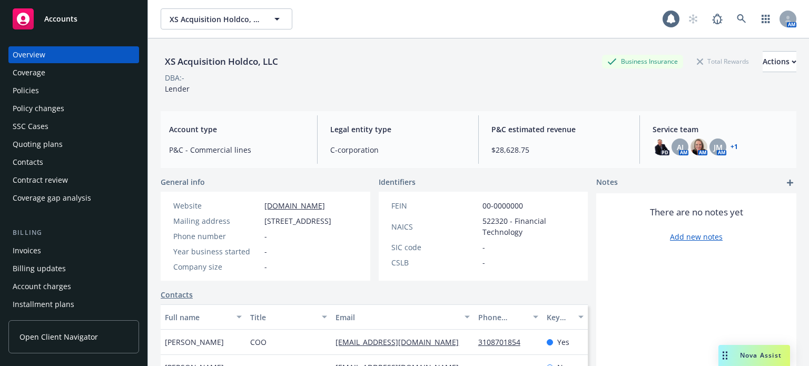
click at [31, 113] on div "Policy changes" at bounding box center [39, 108] width 52 height 17
